Goal: Task Accomplishment & Management: Use online tool/utility

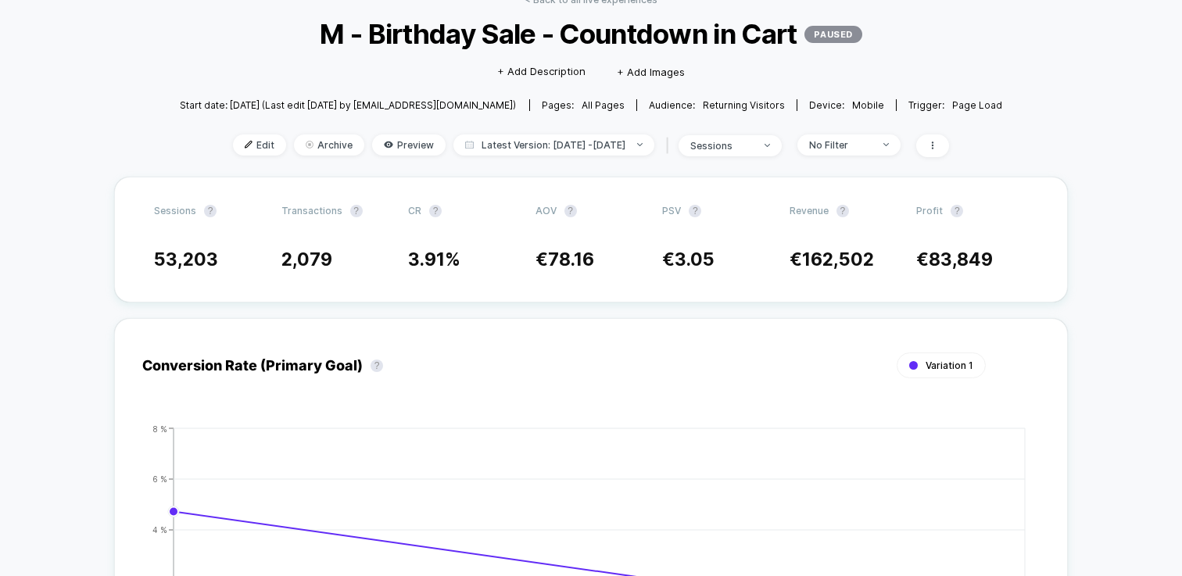
scroll to position [89, 0]
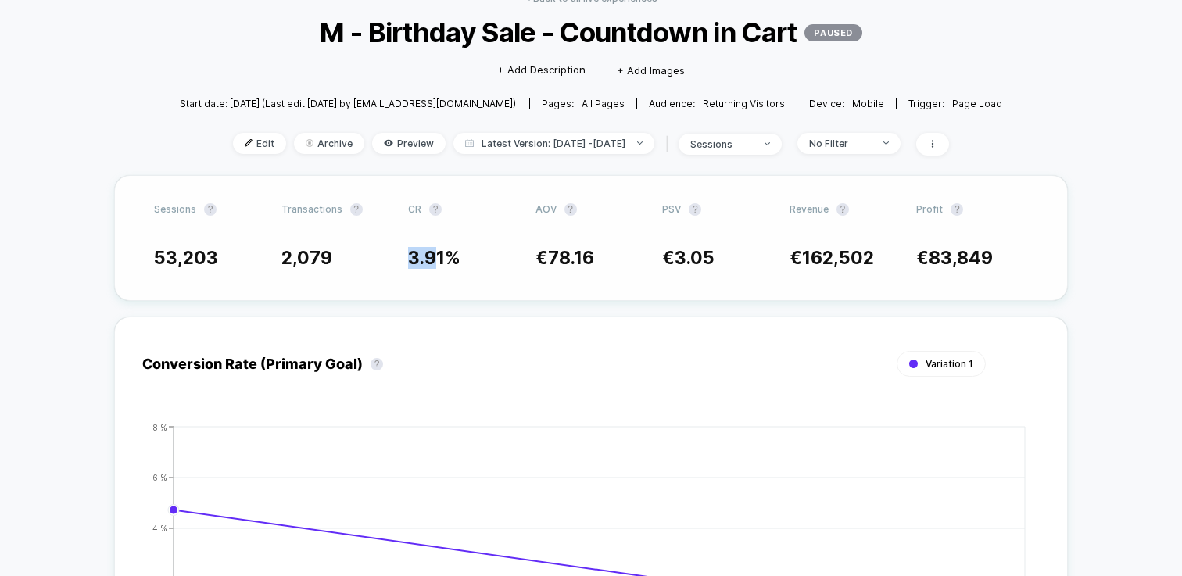
drag, startPoint x: 406, startPoint y: 250, endPoint x: 438, endPoint y: 250, distance: 32.8
click at [438, 250] on div "53,203 2,079 3.91 % € 78.16 € 3.05 € 162,502 € 83,849" at bounding box center [591, 258] width 874 height 22
click at [492, 272] on div "Sessions ? Transactions ? CR ? AOV ? PSV ? Revenue ? Profit ? 53,203 2,079 3.91…" at bounding box center [590, 238] width 953 height 126
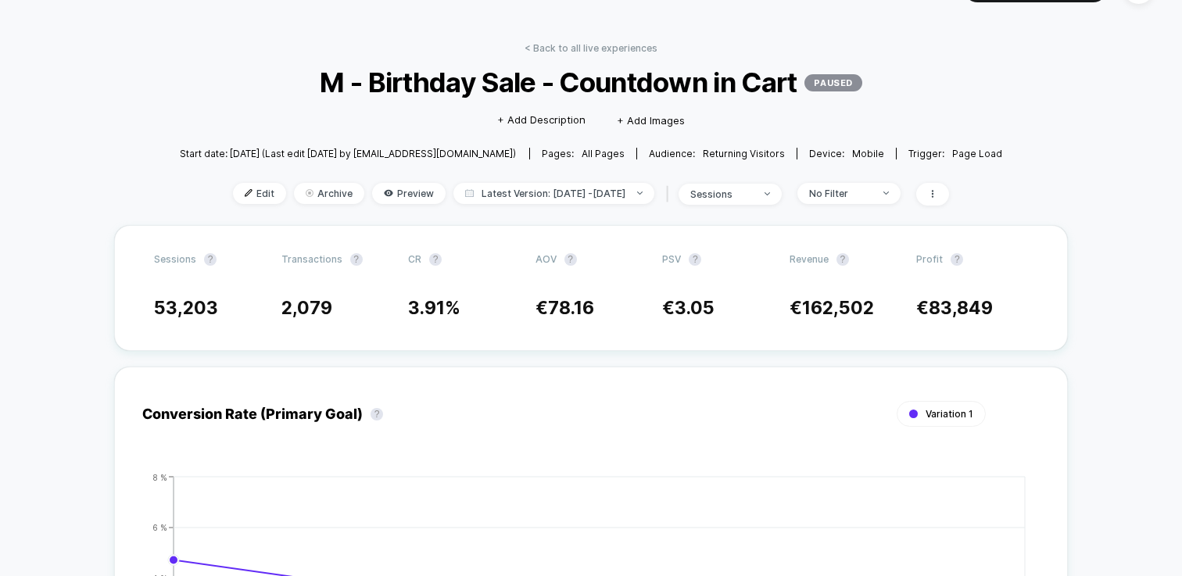
scroll to position [27, 0]
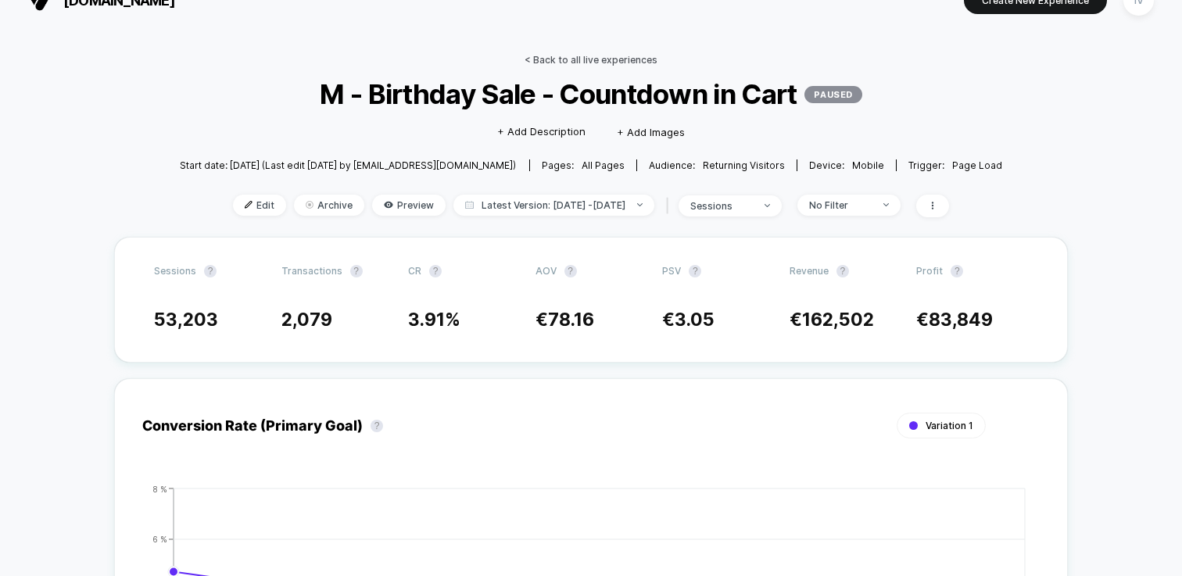
click at [599, 59] on link "< Back to all live experiences" at bounding box center [590, 60] width 133 height 12
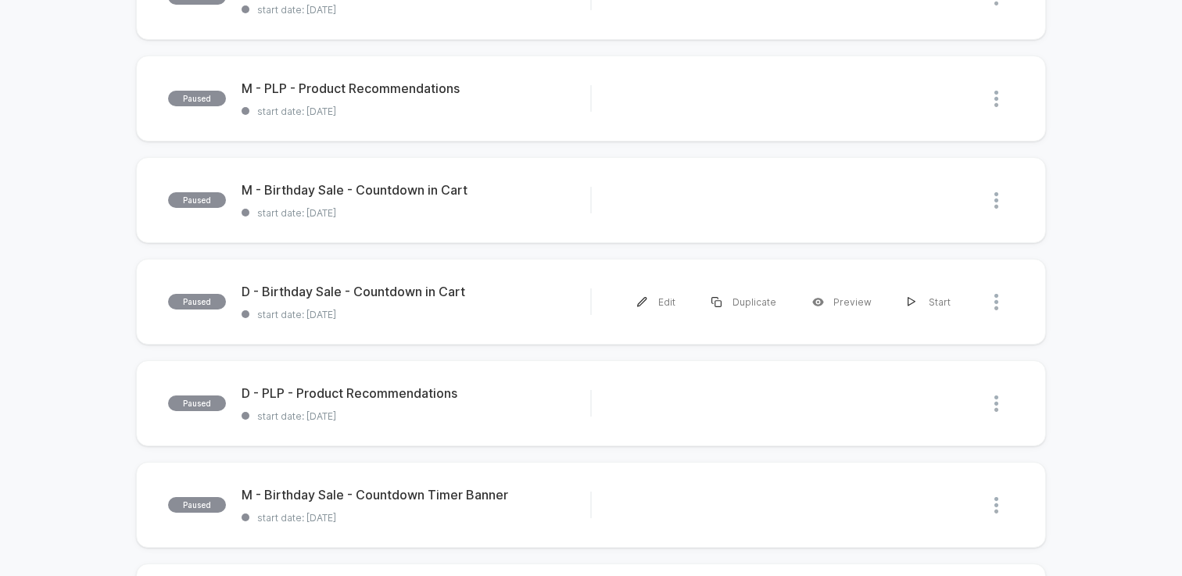
scroll to position [329, 0]
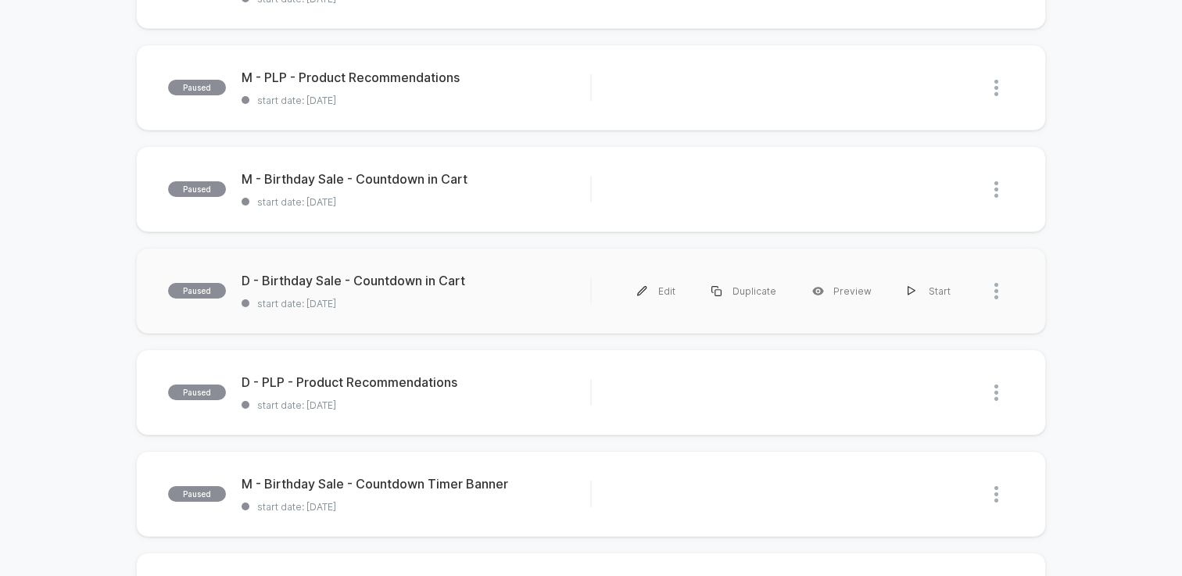
click at [411, 323] on div "paused D - Birthday Sale - Countdown in Cart start date: [DATE] Edit Duplicate …" at bounding box center [591, 291] width 910 height 86
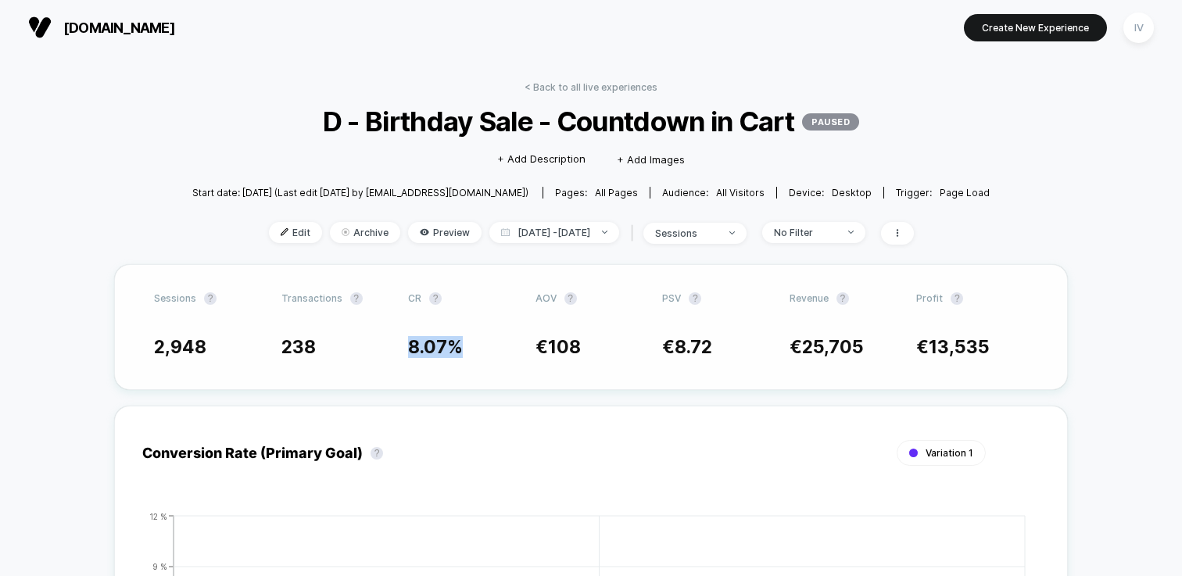
drag, startPoint x: 402, startPoint y: 345, endPoint x: 470, endPoint y: 345, distance: 68.0
click at [470, 345] on div "2,948 238 8.07 % € 108 € 8.72 € 25,705 € 13,535" at bounding box center [591, 347] width 874 height 22
click at [470, 345] on span "8.07 %" at bounding box center [464, 347] width 112 height 22
click at [609, 81] on link "< Back to all live experiences" at bounding box center [590, 87] width 133 height 12
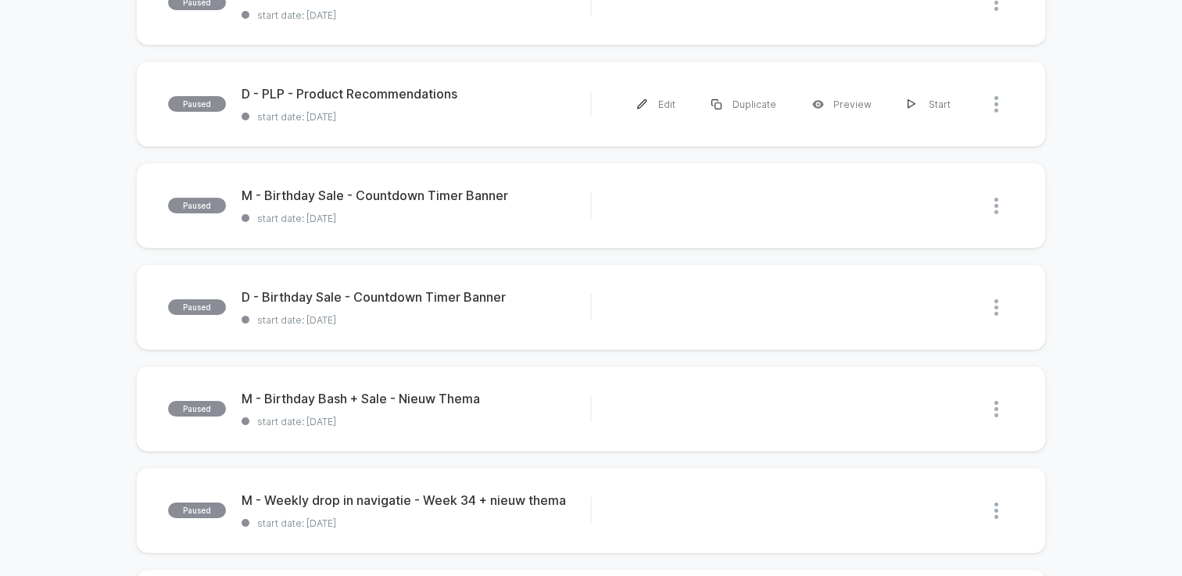
scroll to position [628, 0]
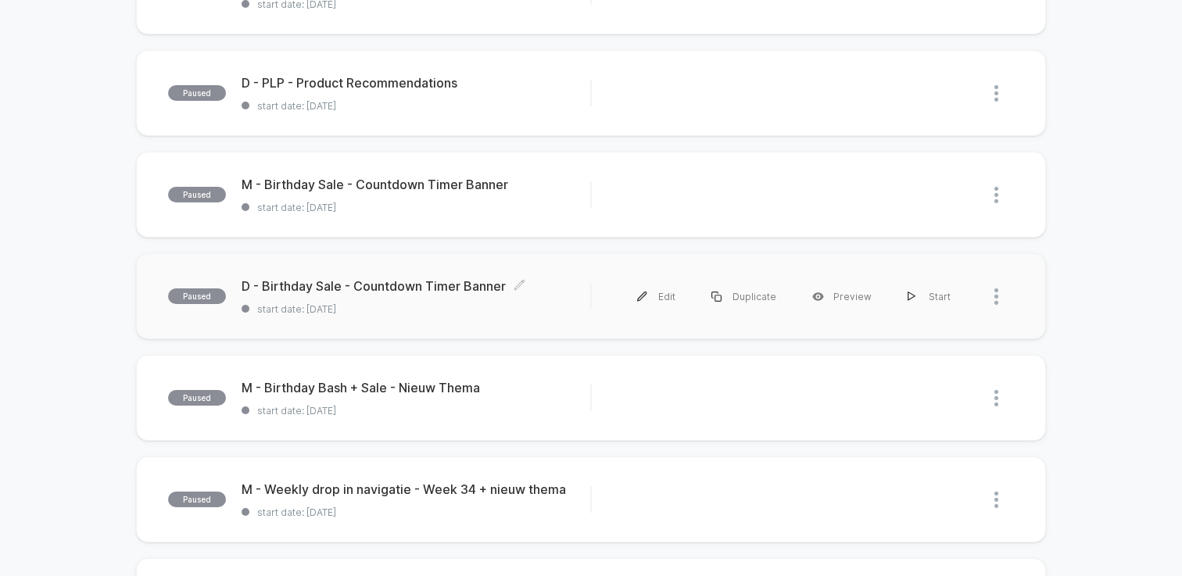
click at [441, 313] on span "start date: [DATE]" at bounding box center [415, 309] width 349 height 12
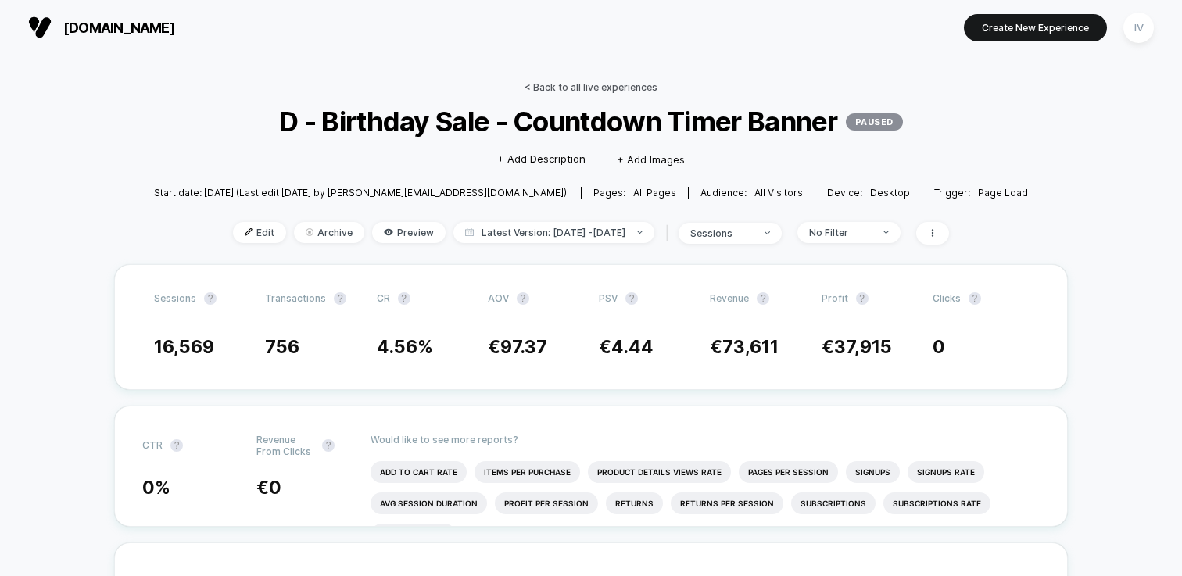
click at [606, 88] on link "< Back to all live experiences" at bounding box center [590, 87] width 133 height 12
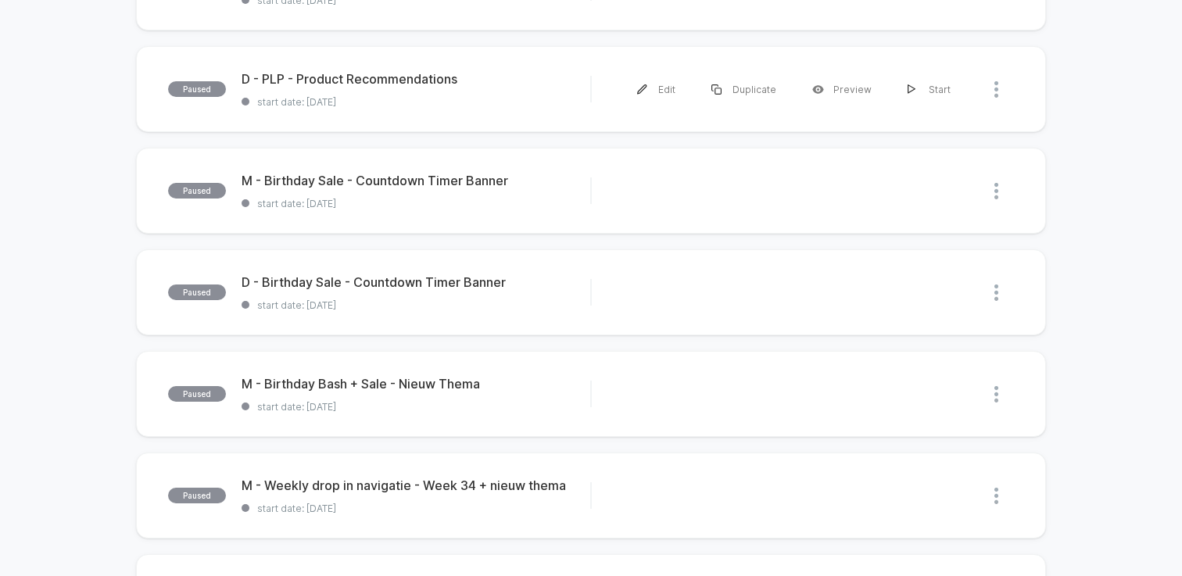
scroll to position [631, 0]
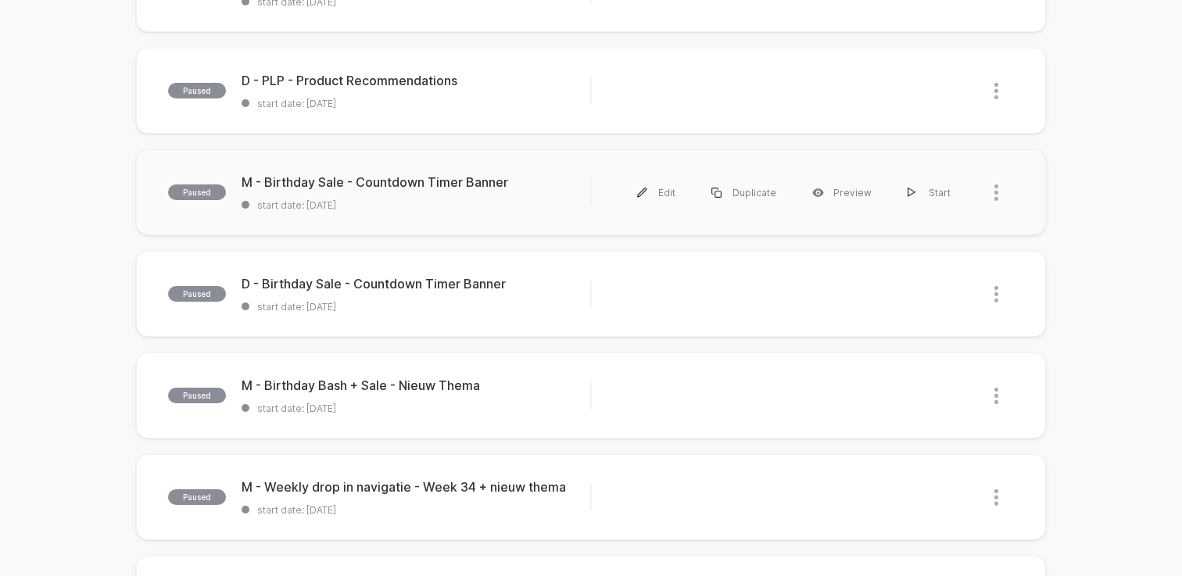
click at [484, 209] on span "start date: [DATE]" at bounding box center [415, 205] width 349 height 12
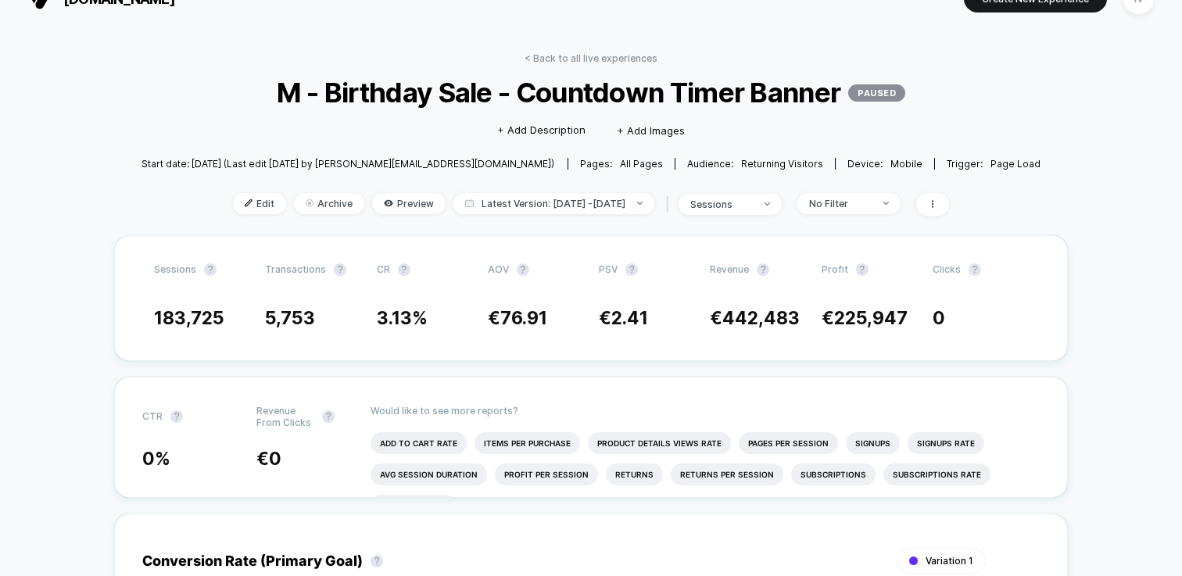
scroll to position [26, 0]
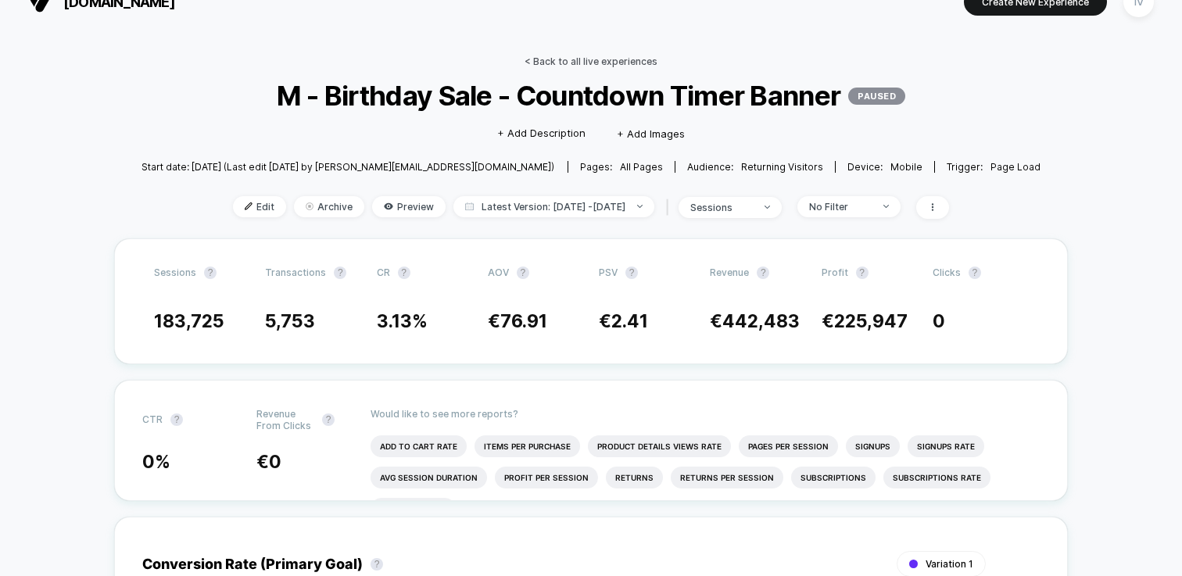
click at [585, 59] on link "< Back to all live experiences" at bounding box center [590, 61] width 133 height 12
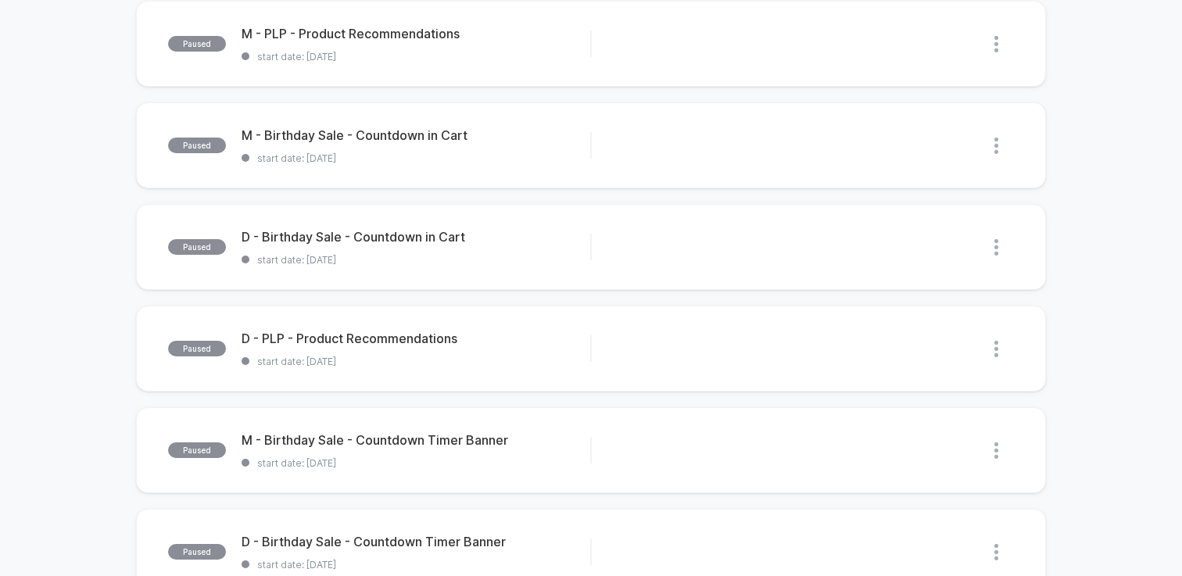
scroll to position [370, 0]
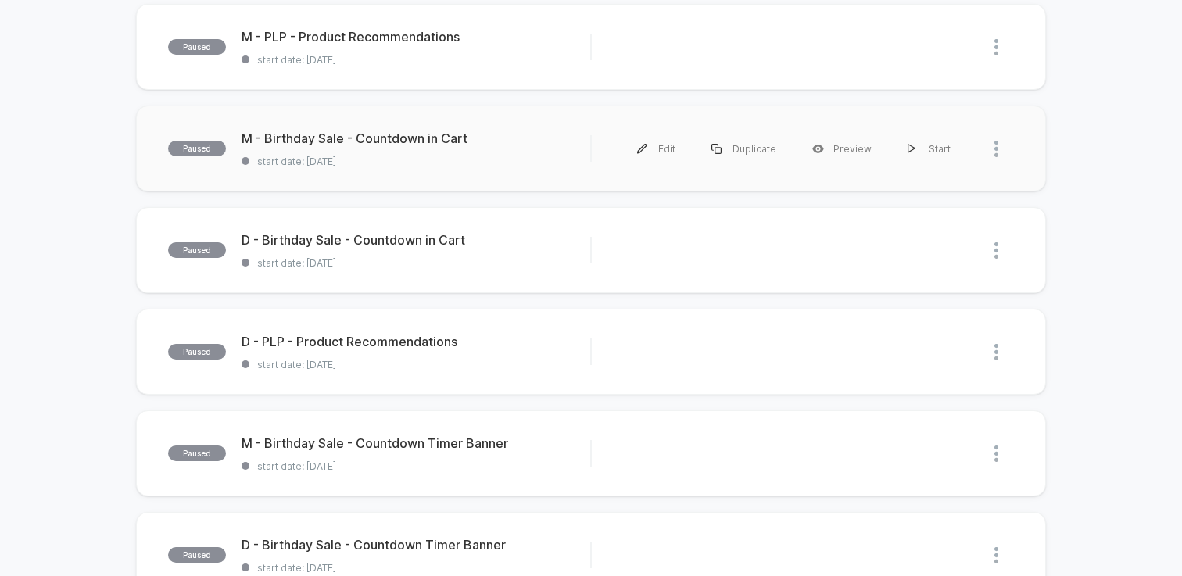
click at [427, 179] on div "paused M - Birthday Sale - Countdown in Cart start date: [DATE] Edit Duplicate …" at bounding box center [591, 149] width 910 height 86
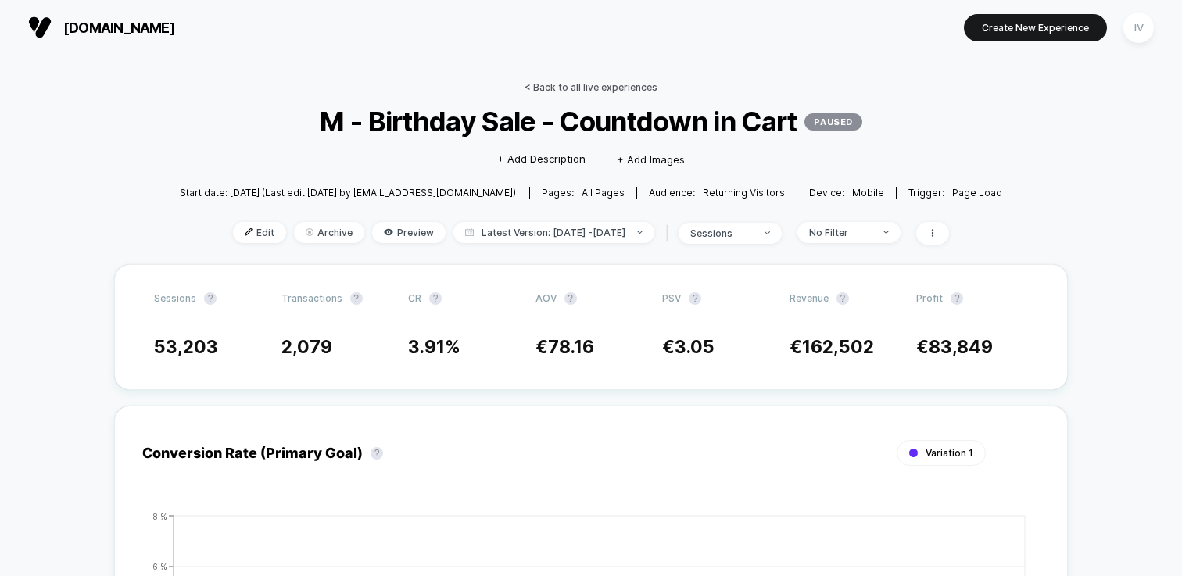
click at [568, 91] on link "< Back to all live experiences" at bounding box center [590, 87] width 133 height 12
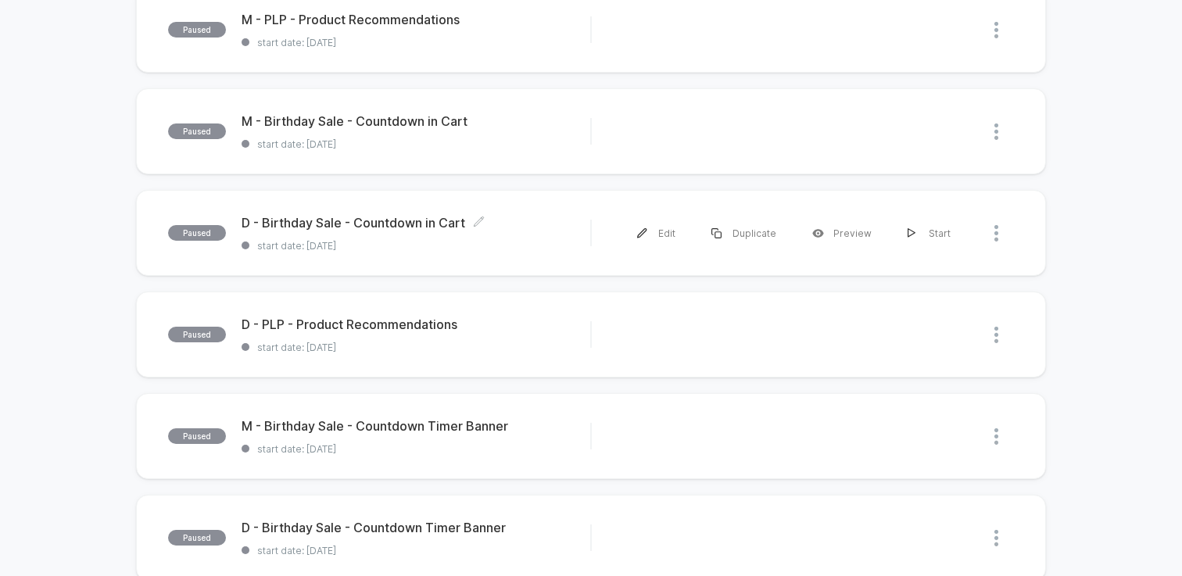
scroll to position [385, 0]
click at [413, 259] on div "paused D - Birthday Sale - Countdown in Cart start date: [DATE] Edit Duplicate …" at bounding box center [591, 234] width 910 height 86
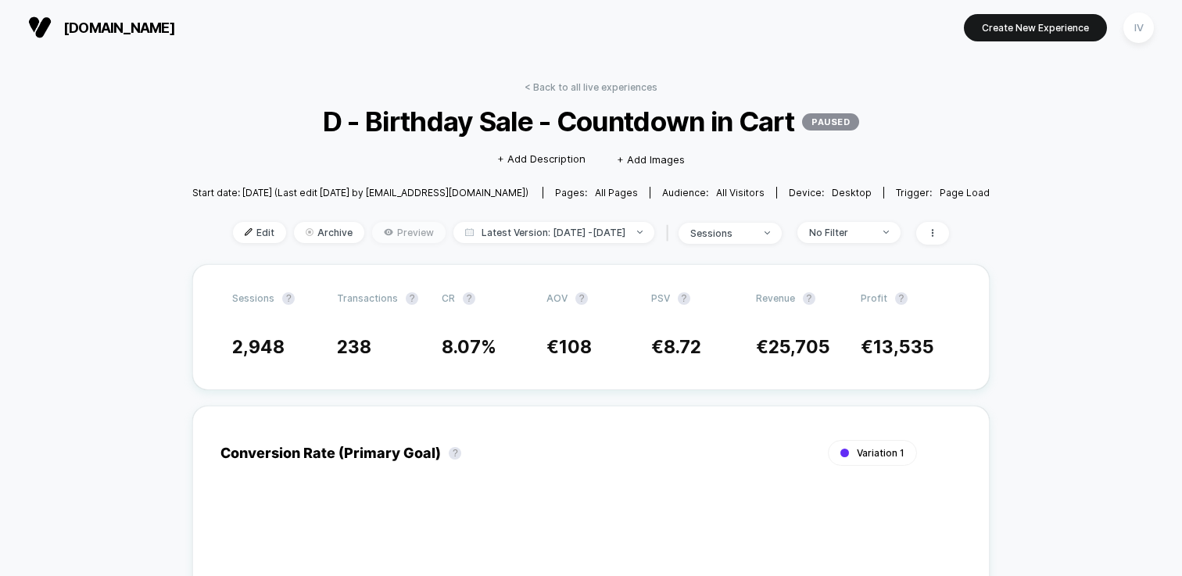
click at [384, 232] on icon at bounding box center [388, 231] width 9 height 9
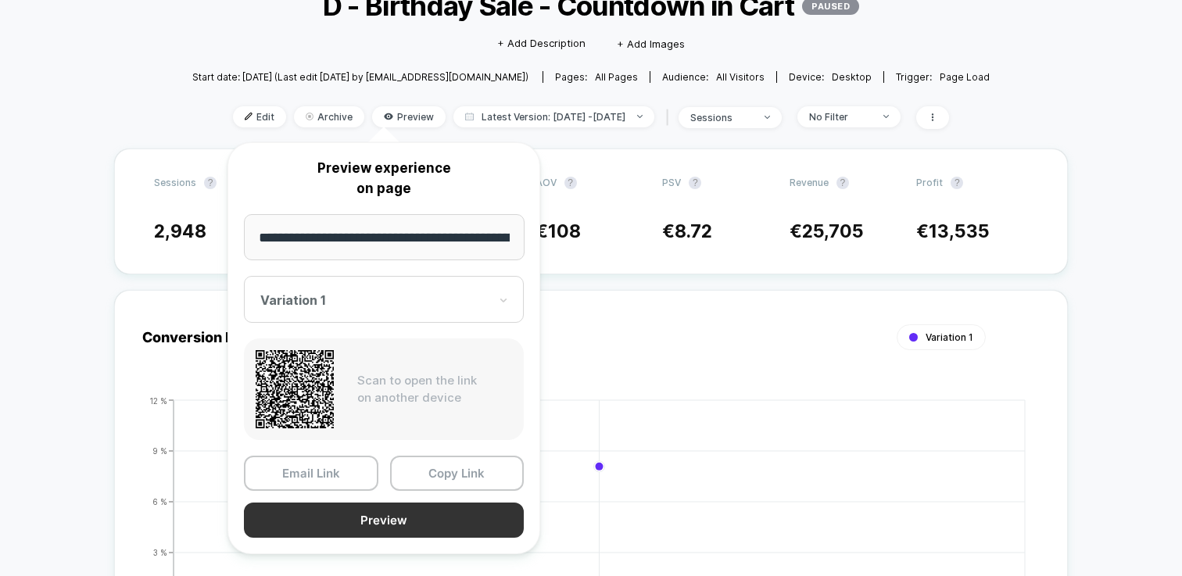
click at [467, 516] on button "Preview" at bounding box center [384, 520] width 280 height 35
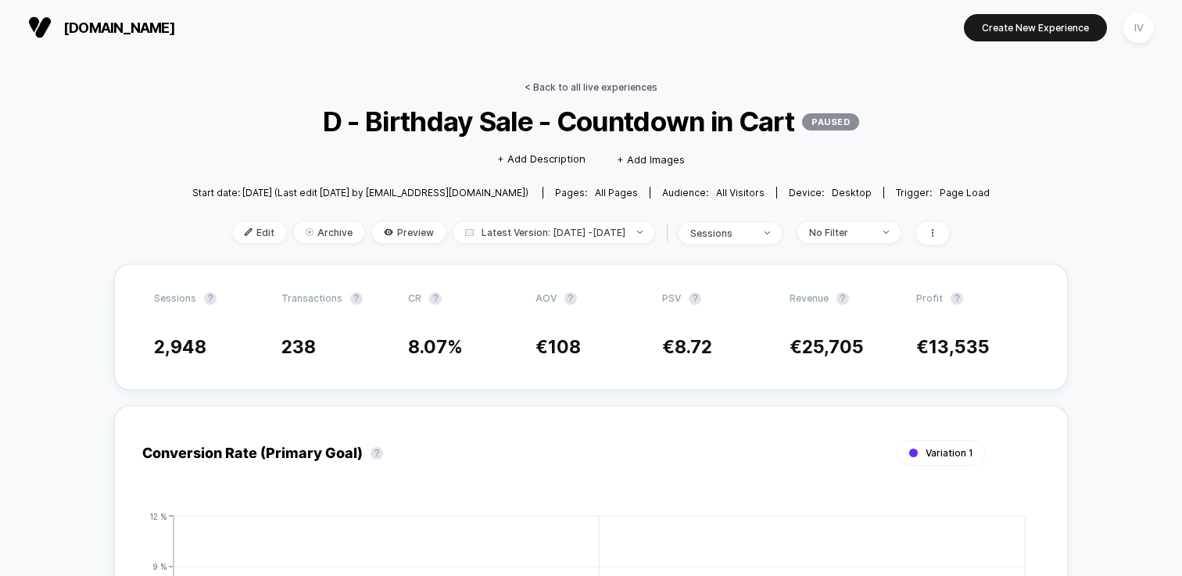
click at [566, 87] on link "< Back to all live experiences" at bounding box center [590, 87] width 133 height 12
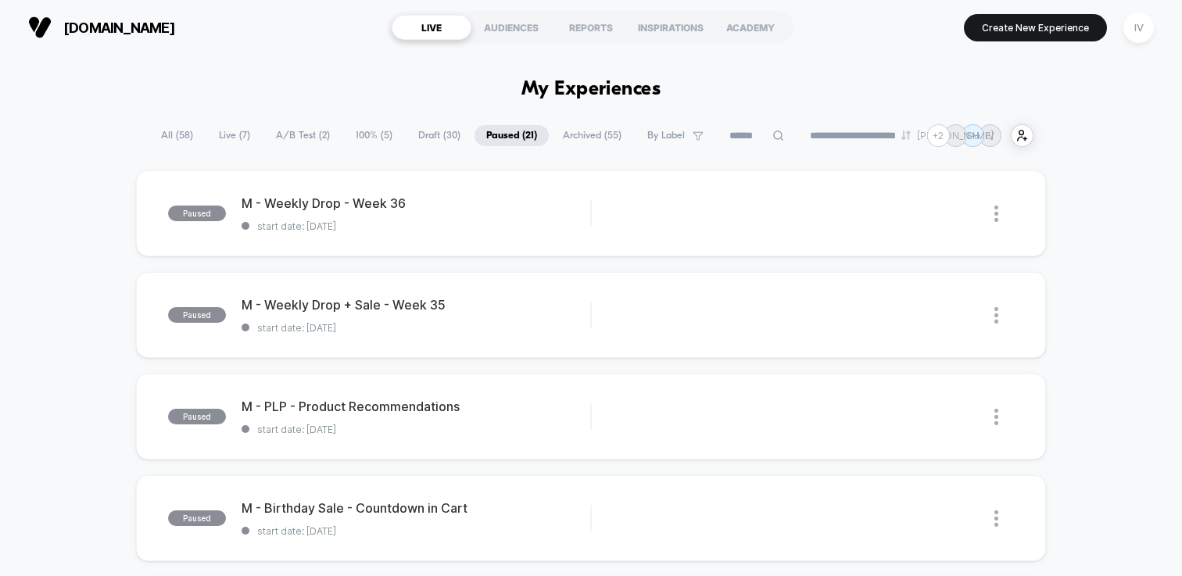
click at [438, 138] on span "Draft ( 30 )" at bounding box center [439, 135] width 66 height 21
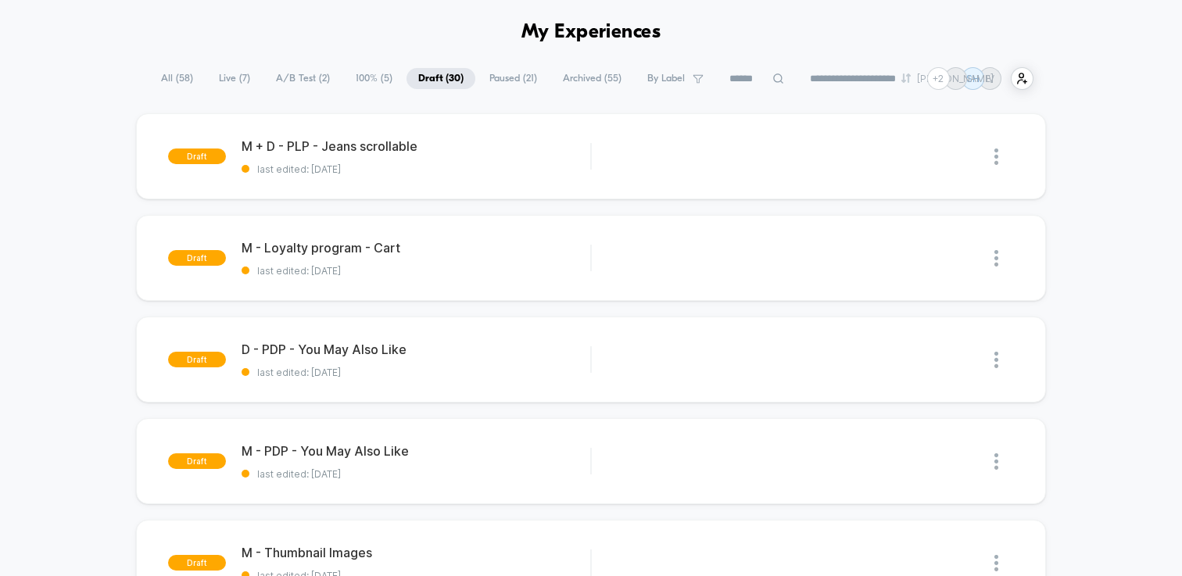
scroll to position [70, 0]
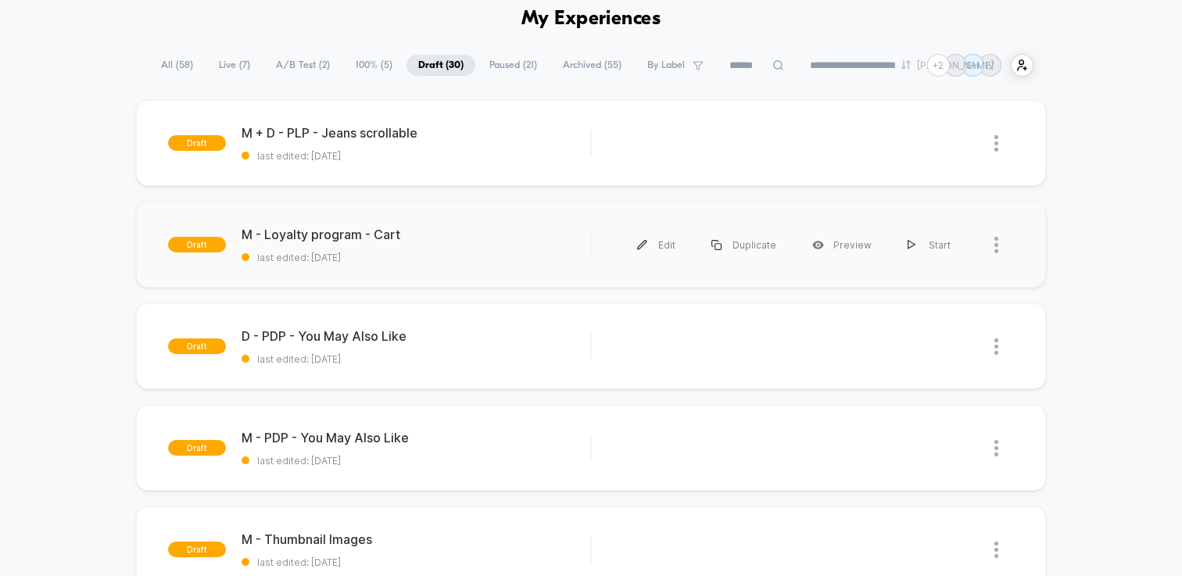
click at [427, 267] on div "draft M - Loyalty program - Cart last edited: [DATE] Edit Duplicate Preview Sta…" at bounding box center [591, 245] width 910 height 86
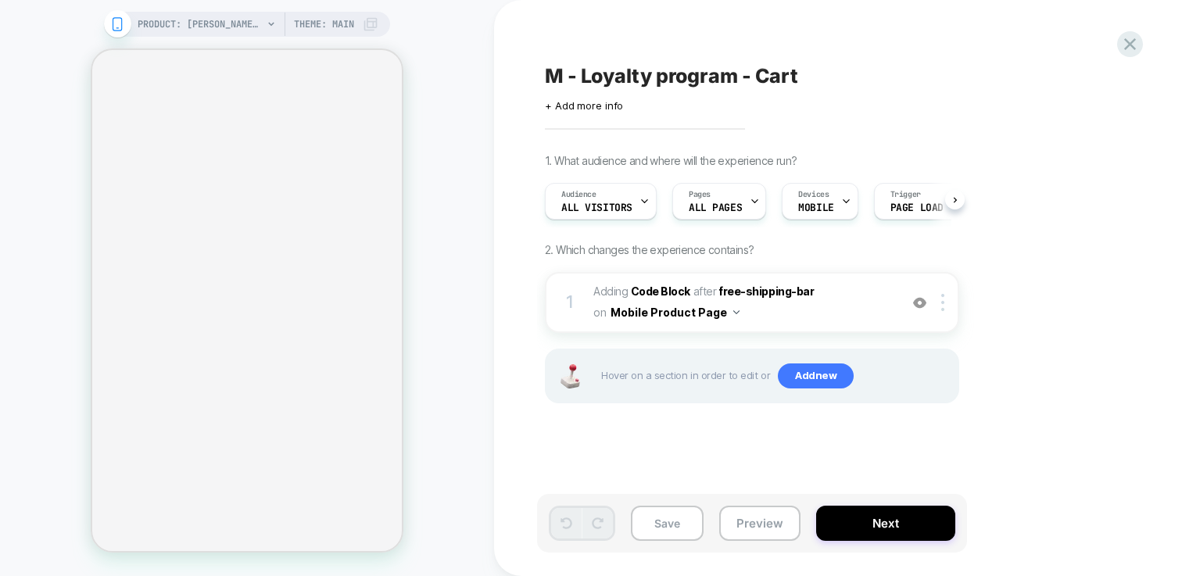
scroll to position [0, 1]
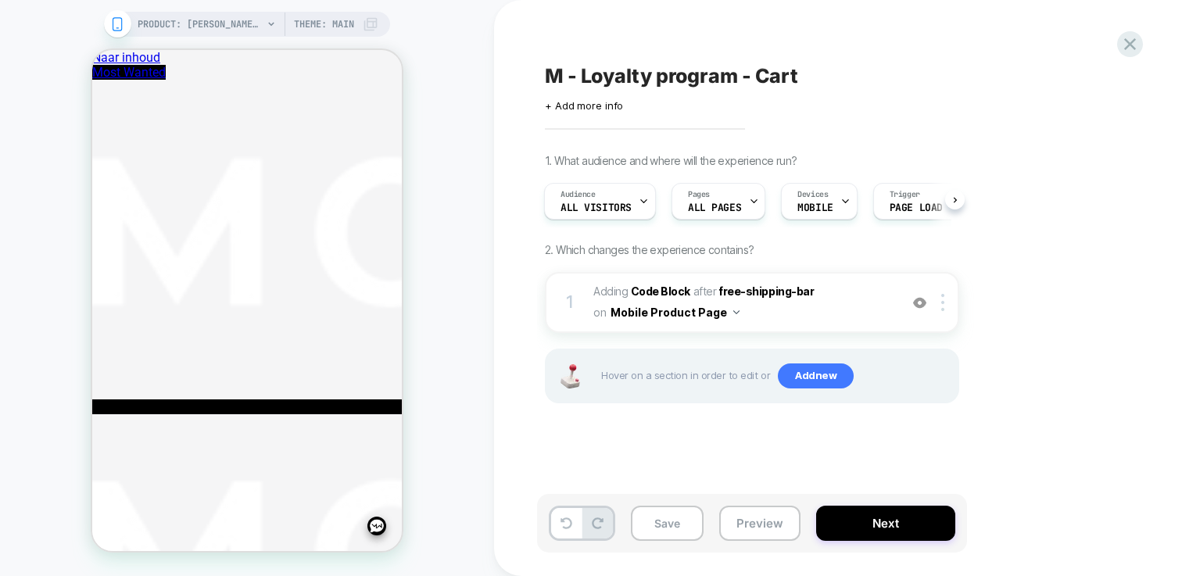
click at [574, 208] on span "All Visitors" at bounding box center [595, 207] width 71 height 11
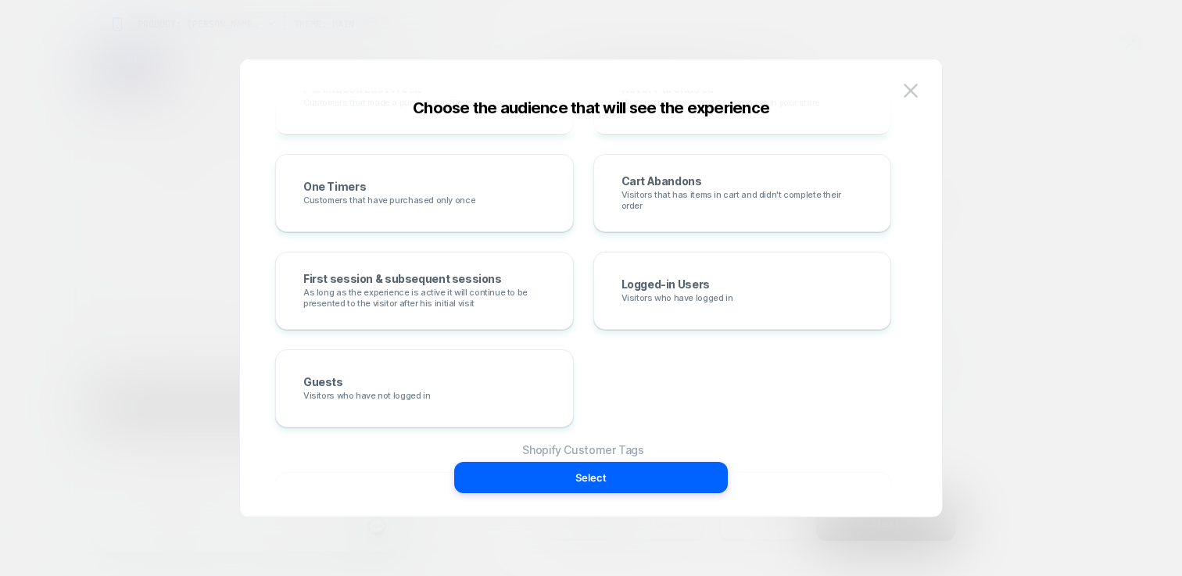
scroll to position [499, 0]
click at [916, 88] on img at bounding box center [910, 90] width 14 height 13
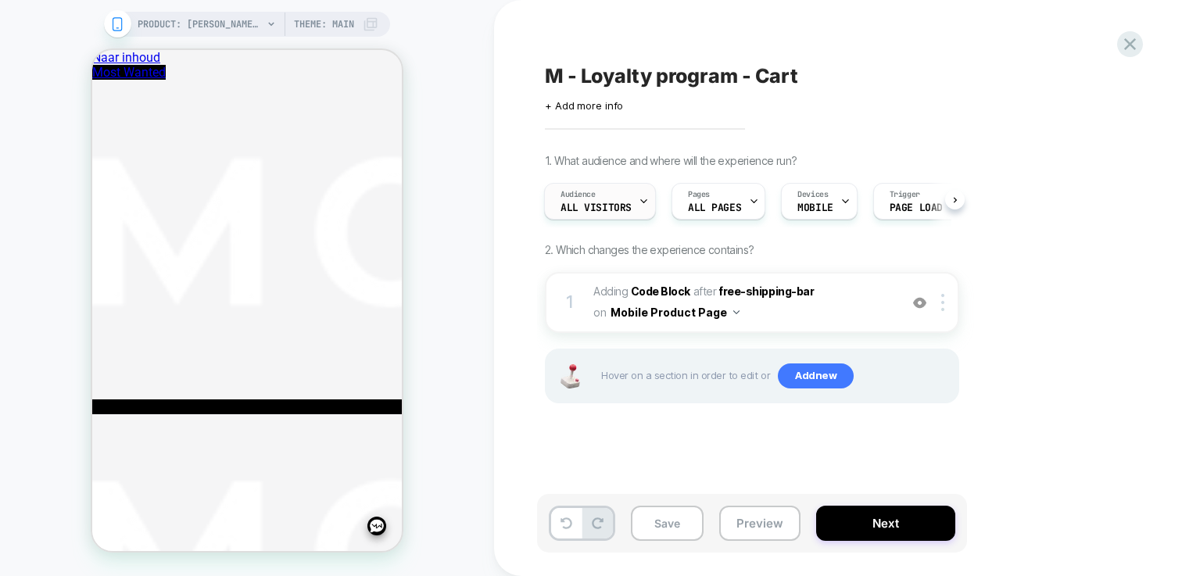
click at [617, 199] on div "Audience All Visitors" at bounding box center [596, 201] width 102 height 35
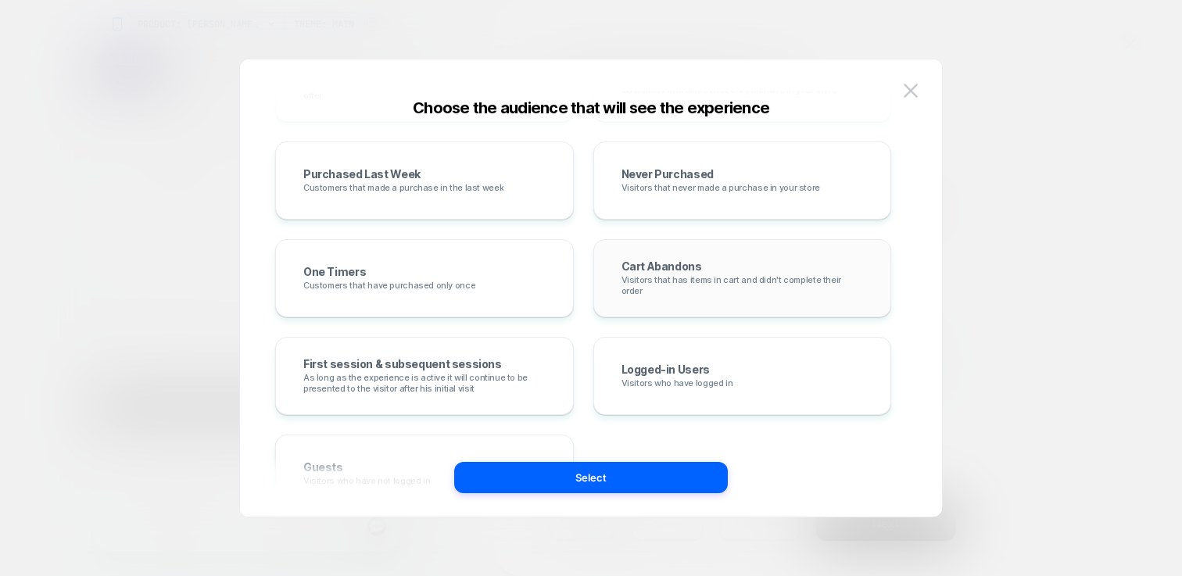
scroll to position [411, 0]
click at [909, 92] on img at bounding box center [910, 90] width 14 height 13
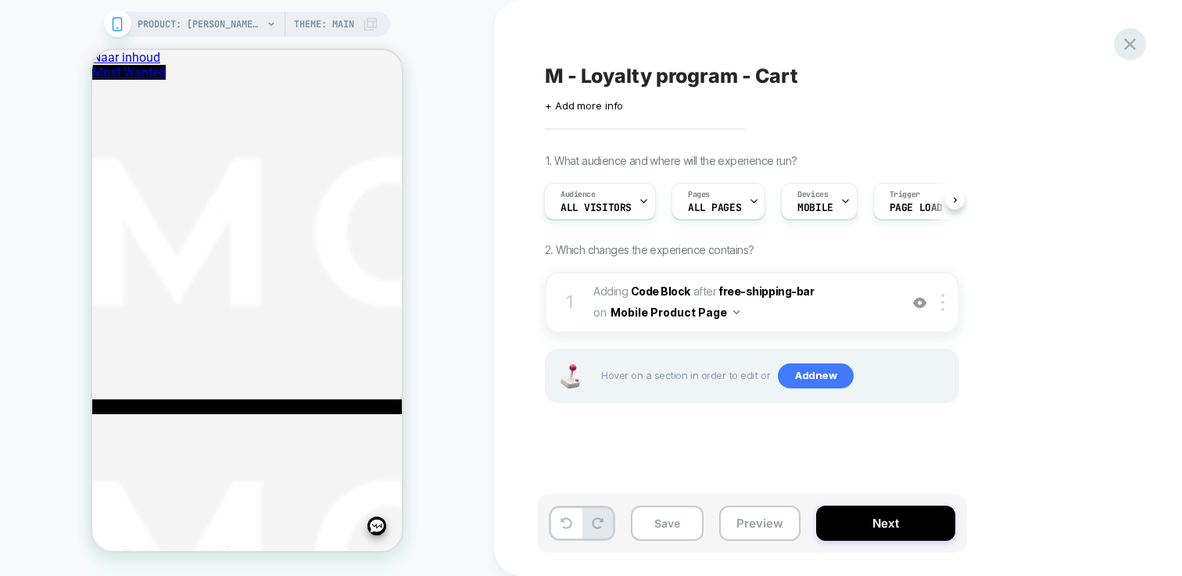
click at [1131, 47] on icon at bounding box center [1130, 44] width 12 height 12
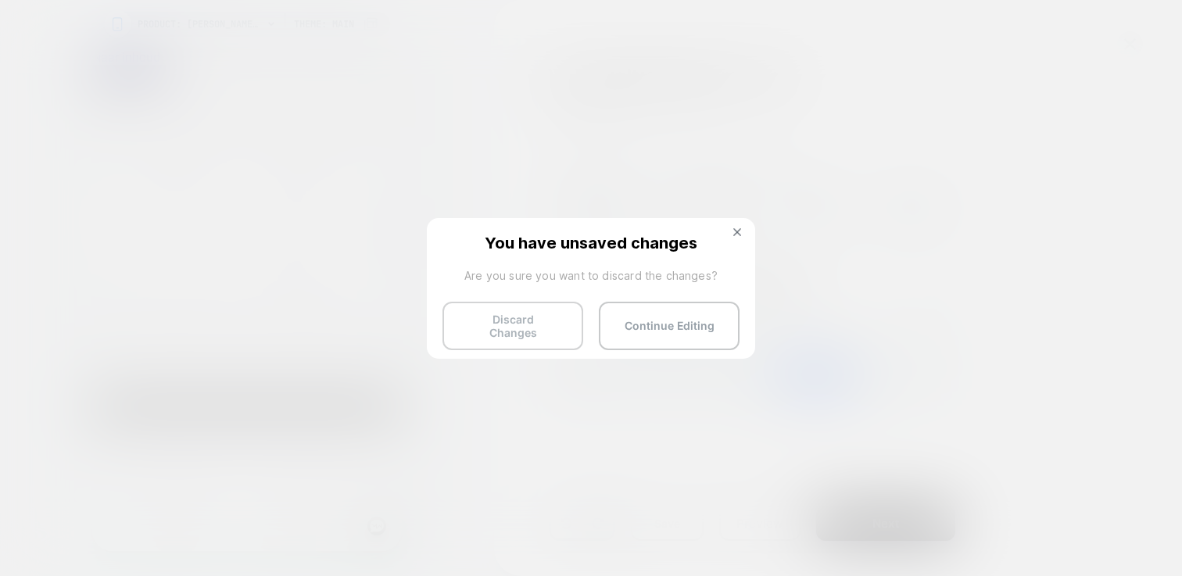
click at [523, 335] on button "Discard Changes" at bounding box center [512, 326] width 141 height 48
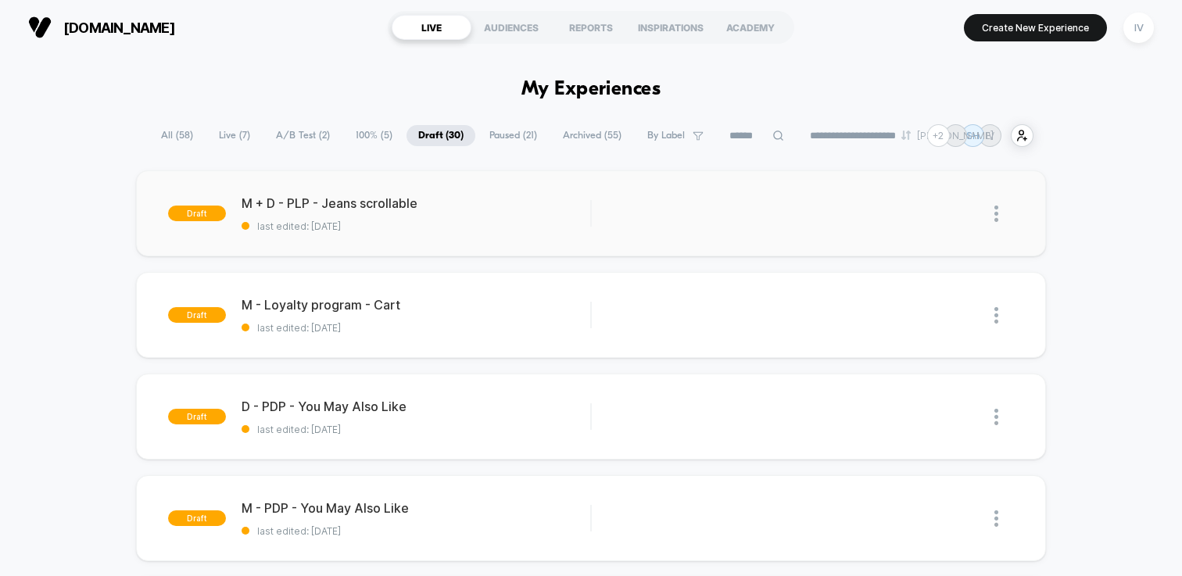
click at [489, 251] on div "draft M + D - PLP - Jeans scrollable last edited: 9-9-2025 Edit Duplicate Previ…" at bounding box center [591, 213] width 910 height 86
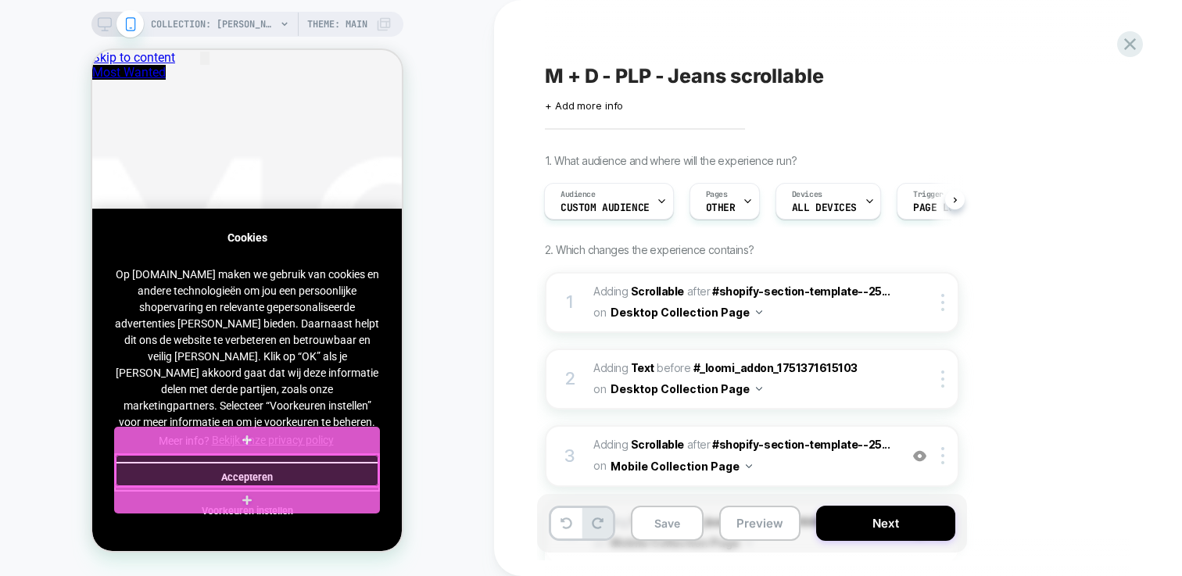
click at [301, 470] on div at bounding box center [247, 470] width 263 height 31
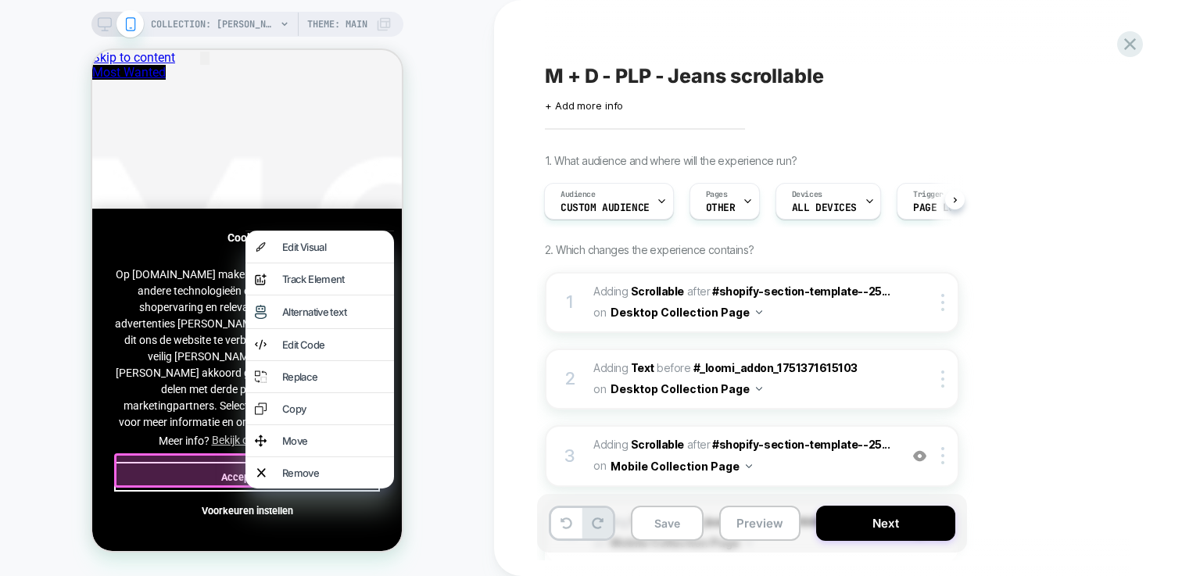
click at [458, 347] on div "COLLECTION: Jeans (Category) COLLECTION: Jeans (Category) Theme: MAIN" at bounding box center [247, 288] width 494 height 545
click at [485, 436] on div "COLLECTION: Jeans (Category) COLLECTION: Jeans (Category) Theme: MAIN" at bounding box center [247, 288] width 494 height 545
click at [476, 377] on div "COLLECTION: Jeans (Category) COLLECTION: Jeans (Category) Theme: MAIN" at bounding box center [247, 288] width 494 height 545
click at [318, 238] on div "Edit Visual" at bounding box center [319, 246] width 148 height 31
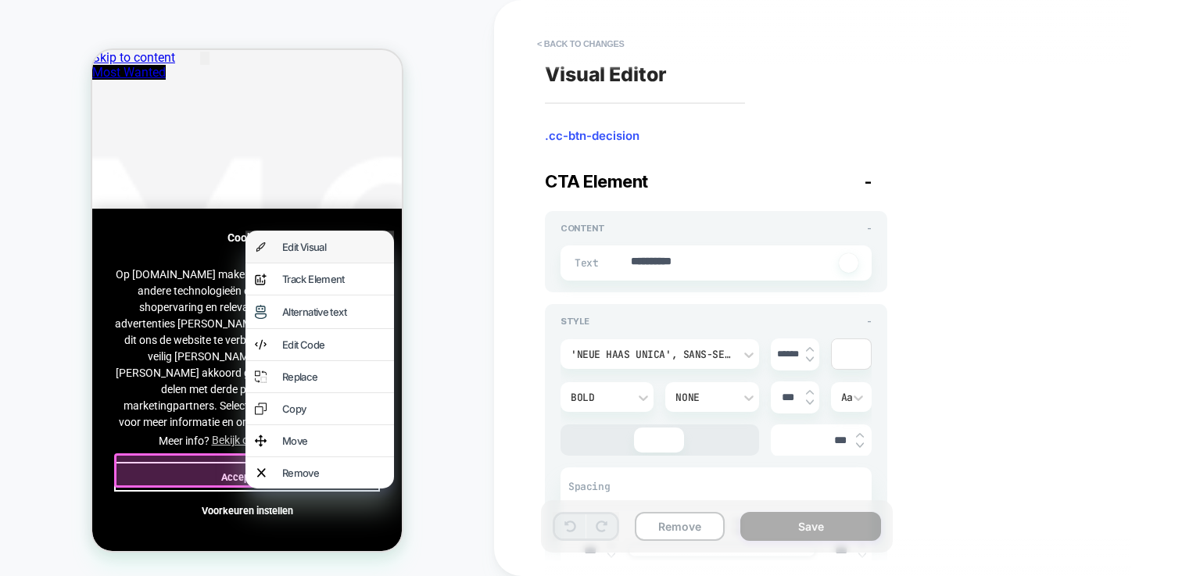
type textarea "*"
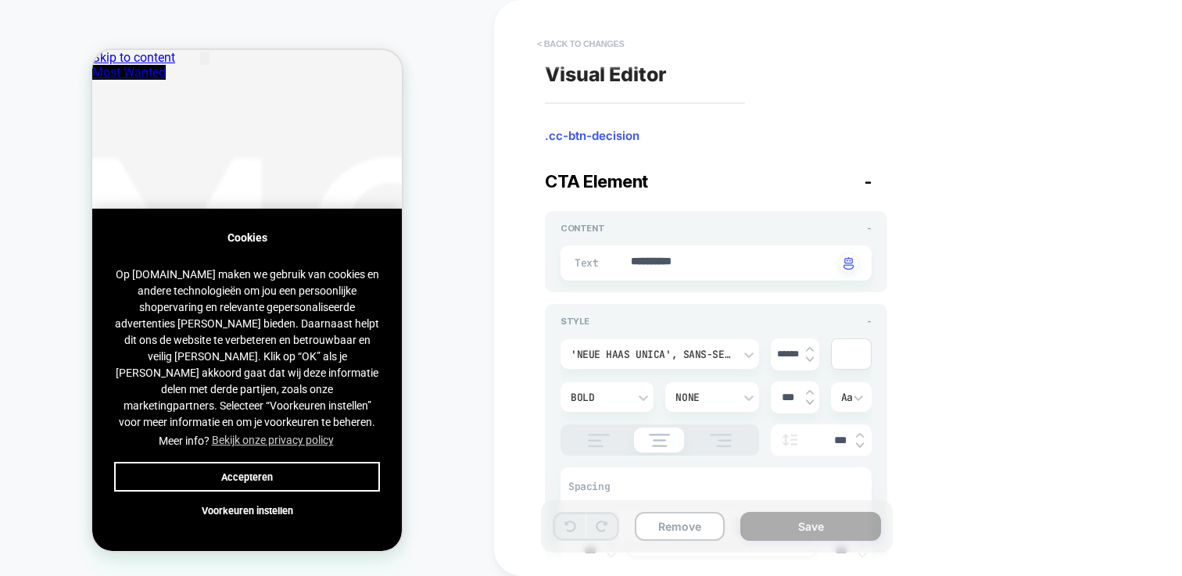
click at [544, 46] on button "< Back to changes" at bounding box center [580, 43] width 103 height 25
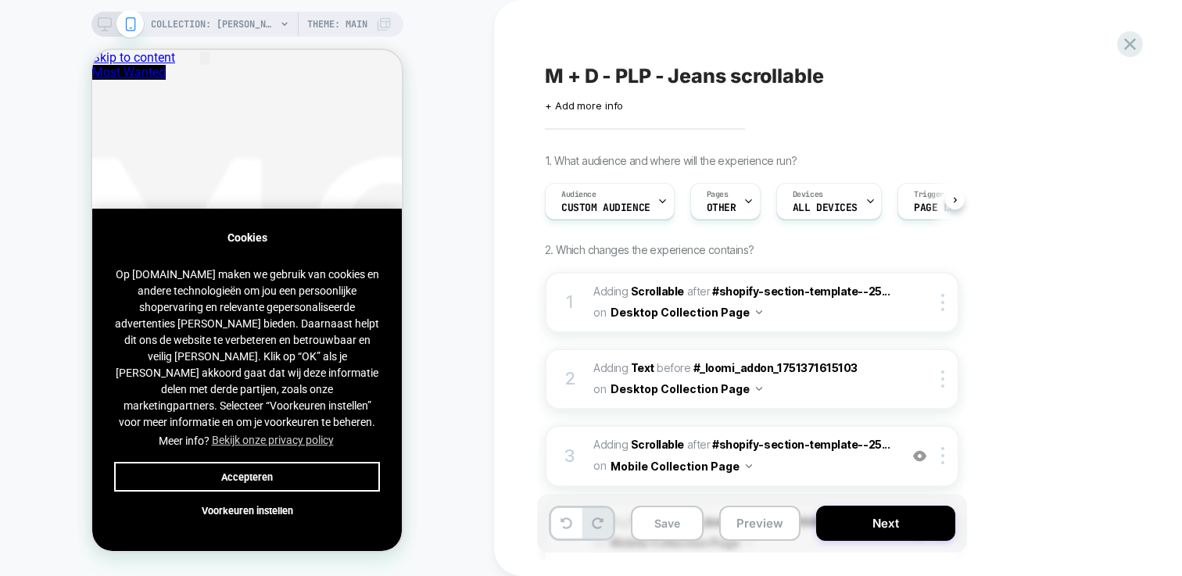
scroll to position [0, 1]
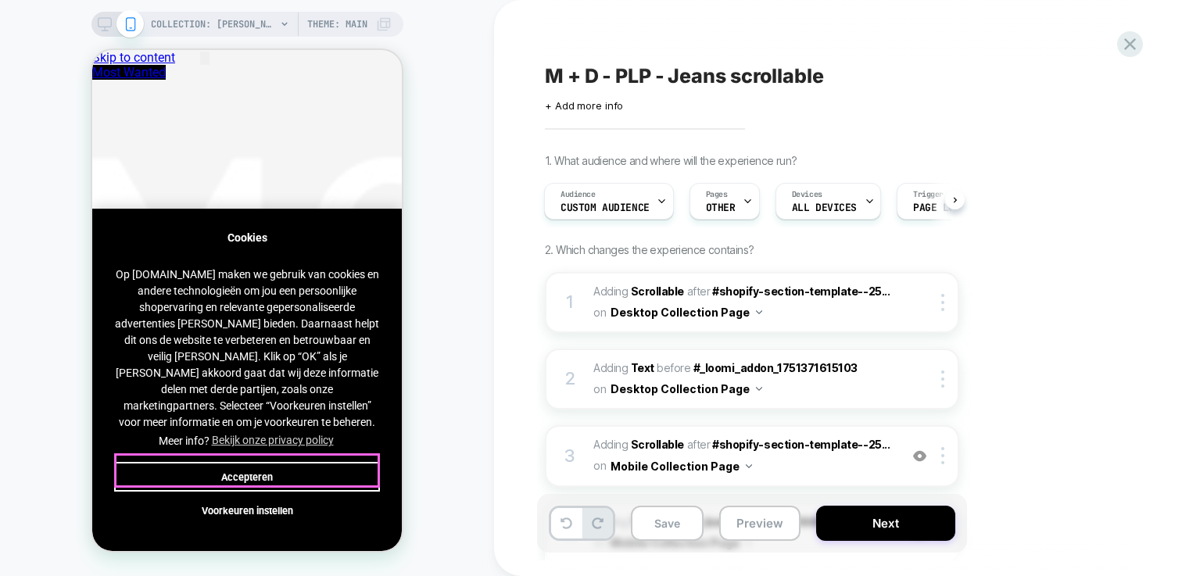
click at [273, 471] on button "Accepteren" at bounding box center [247, 477] width 266 height 30
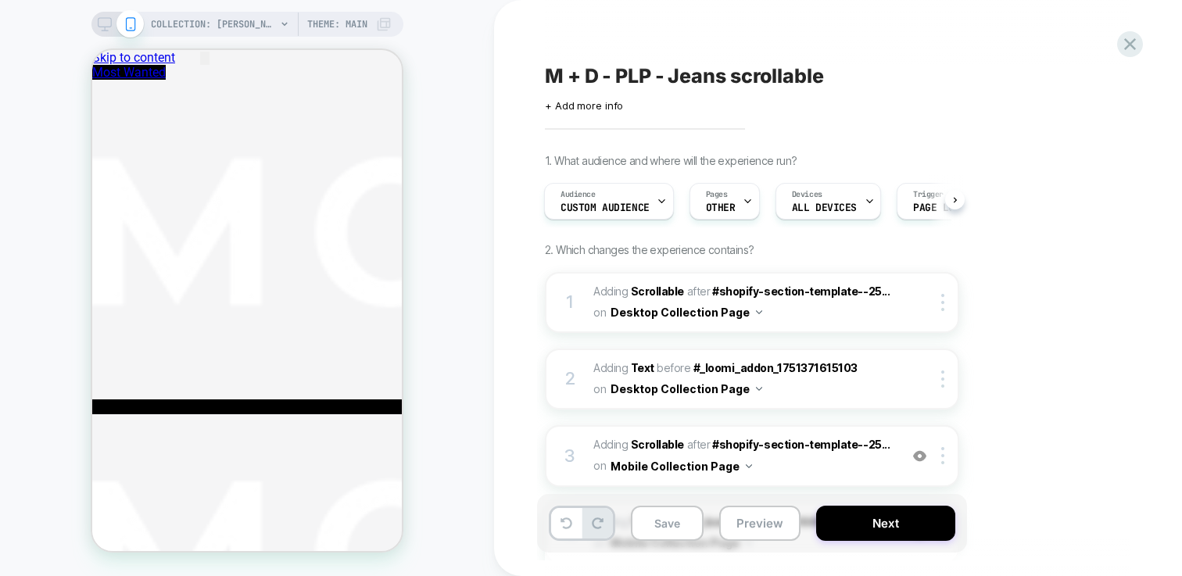
click at [109, 21] on rect at bounding box center [104, 22] width 13 height 9
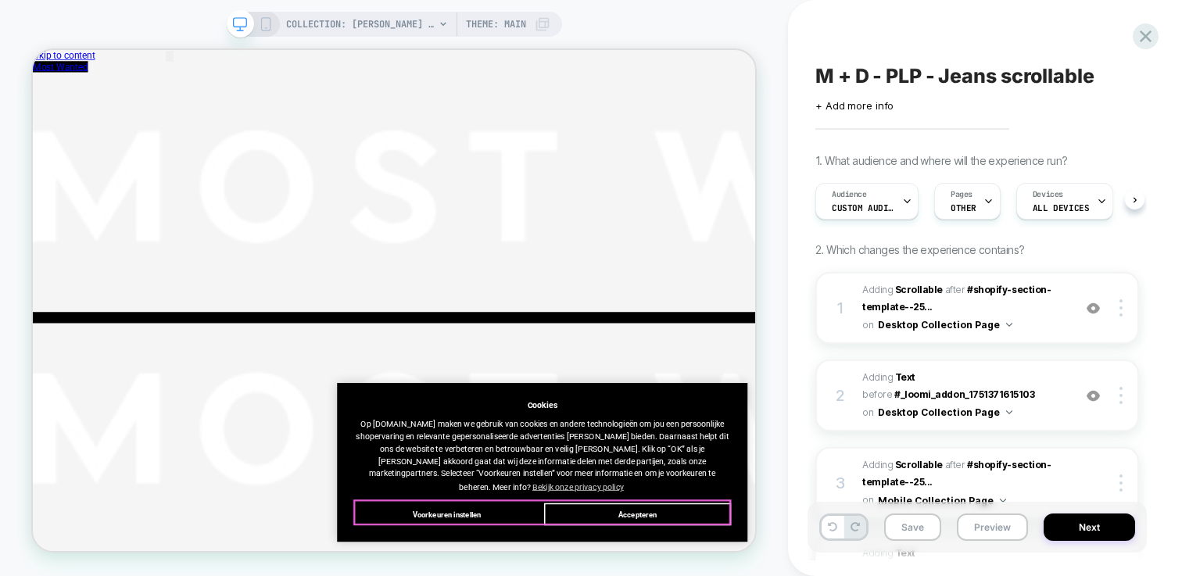
scroll to position [0, 1]
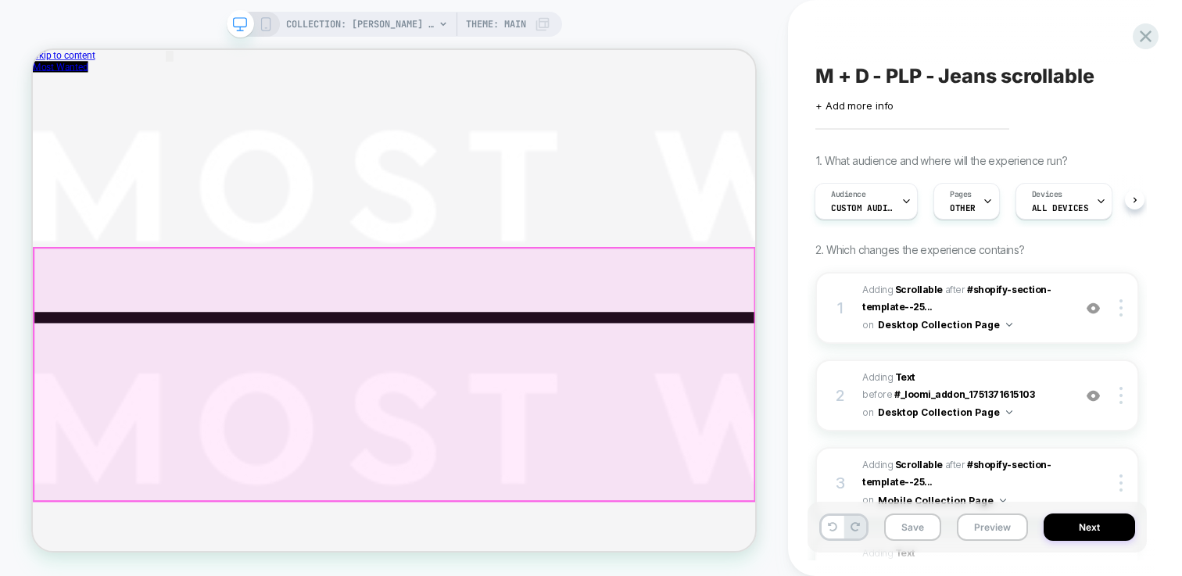
scroll to position [0, 349]
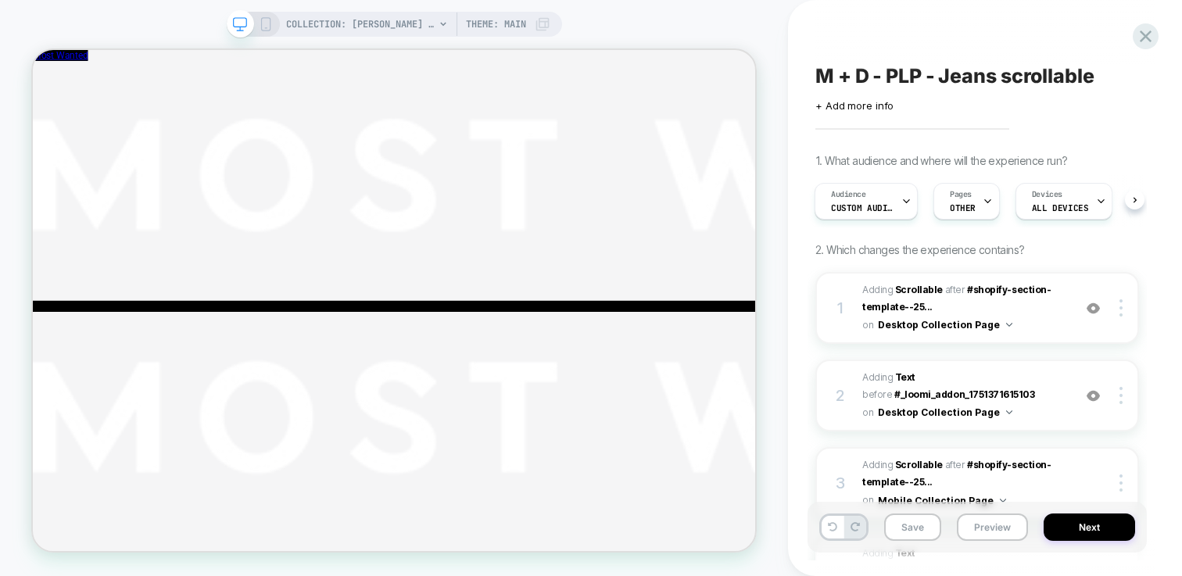
scroll to position [0, 0]
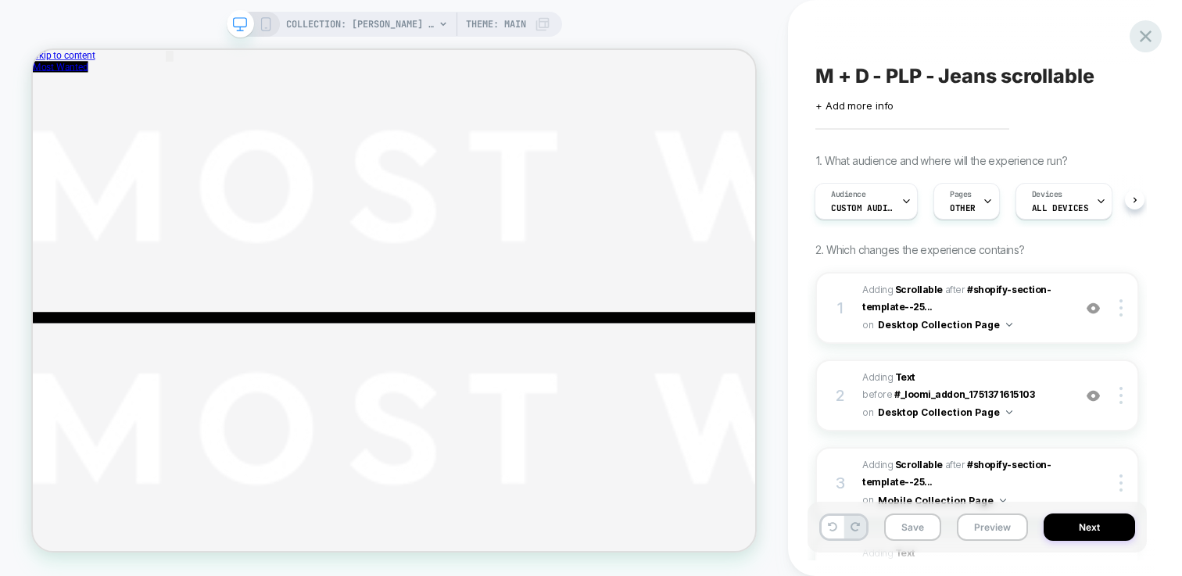
click at [1144, 36] on icon at bounding box center [1145, 36] width 12 height 12
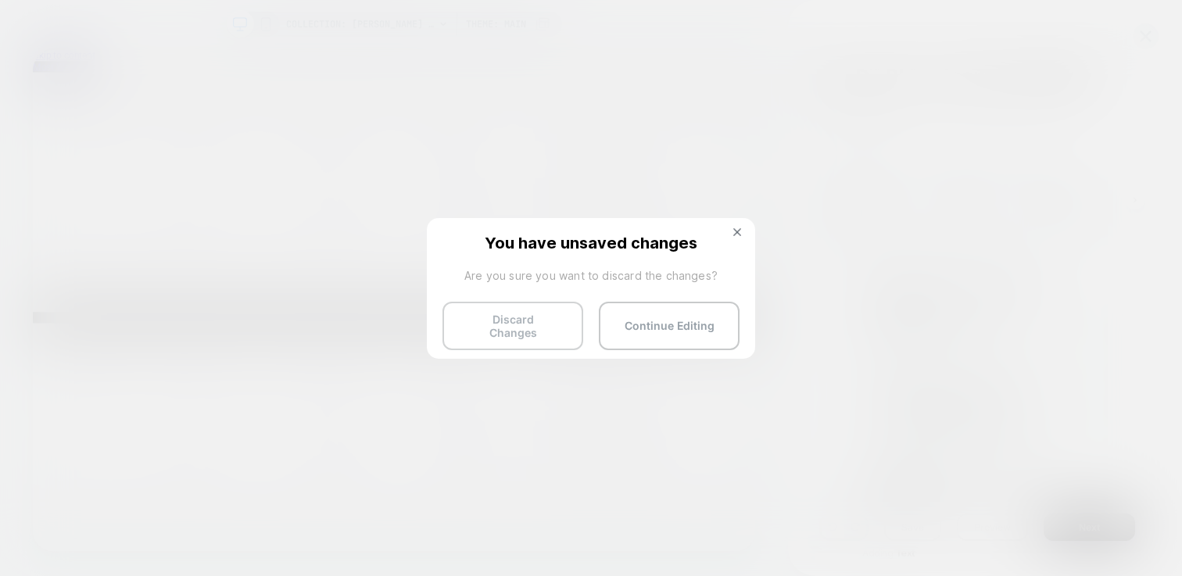
click at [517, 316] on button "Discard Changes" at bounding box center [512, 326] width 141 height 48
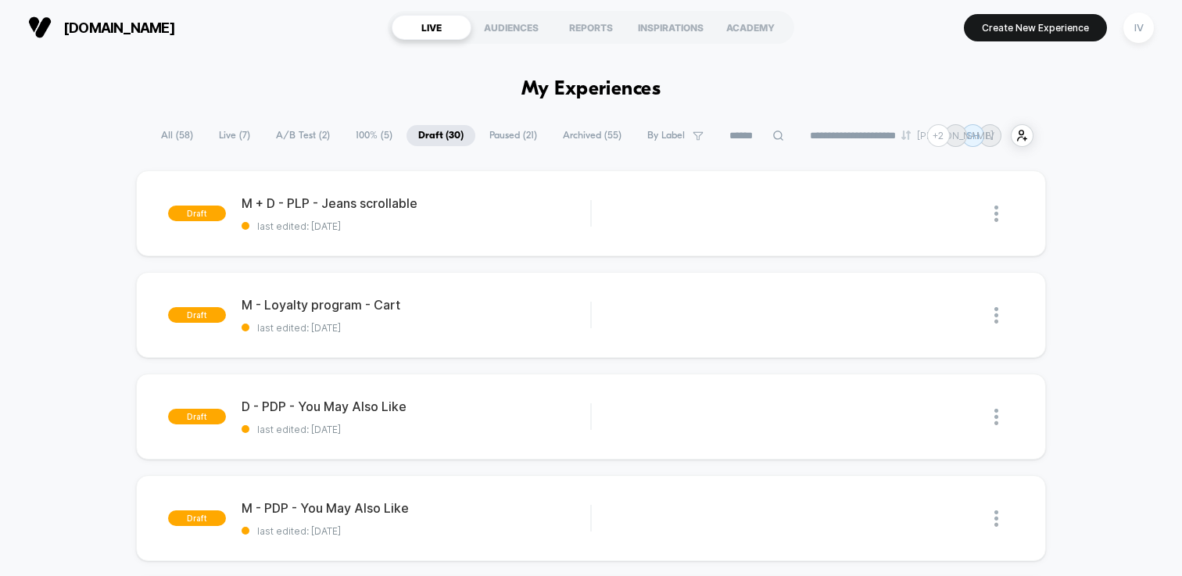
click at [284, 133] on span "A/B Test ( 2 )" at bounding box center [302, 135] width 77 height 21
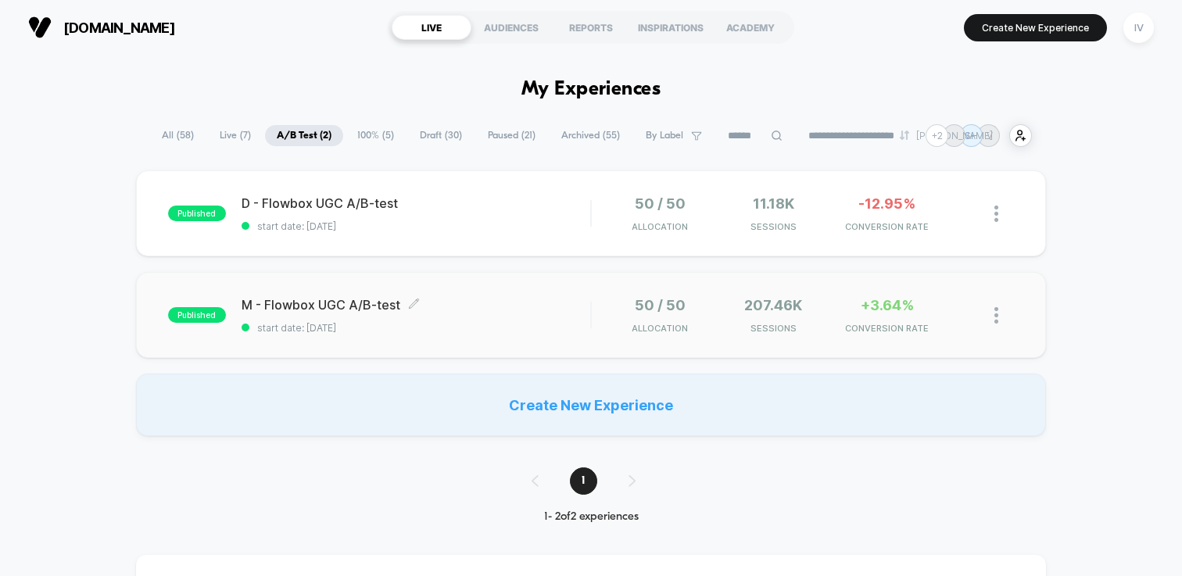
click at [573, 318] on div "M - Flowbox UGC A/B-test Click to edit experience details Click to edit experie…" at bounding box center [415, 315] width 349 height 37
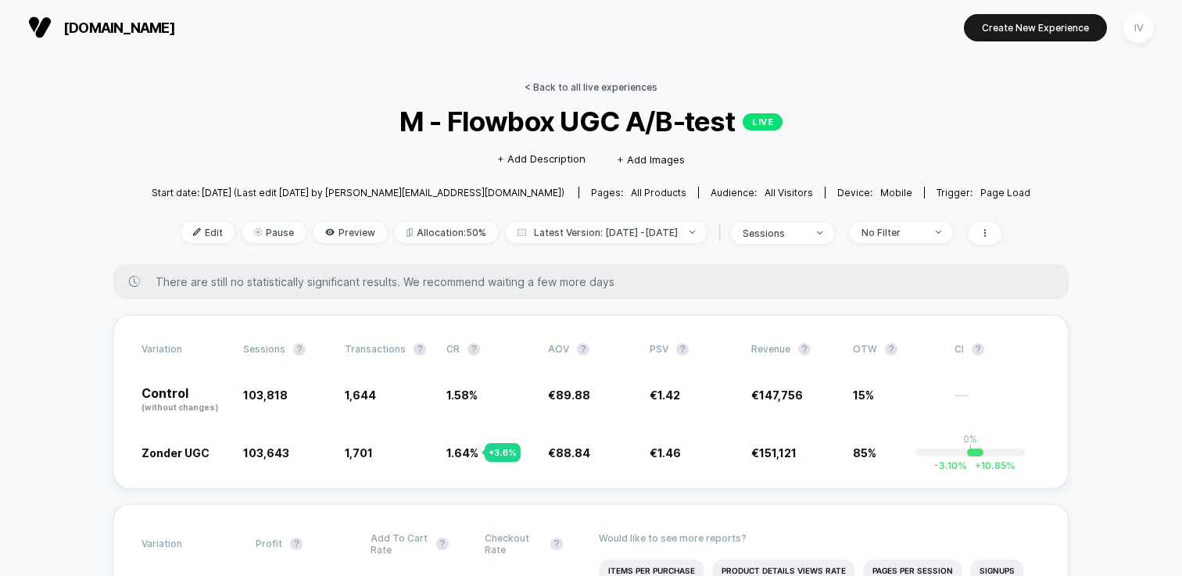
click at [606, 85] on link "< Back to all live experiences" at bounding box center [590, 87] width 133 height 12
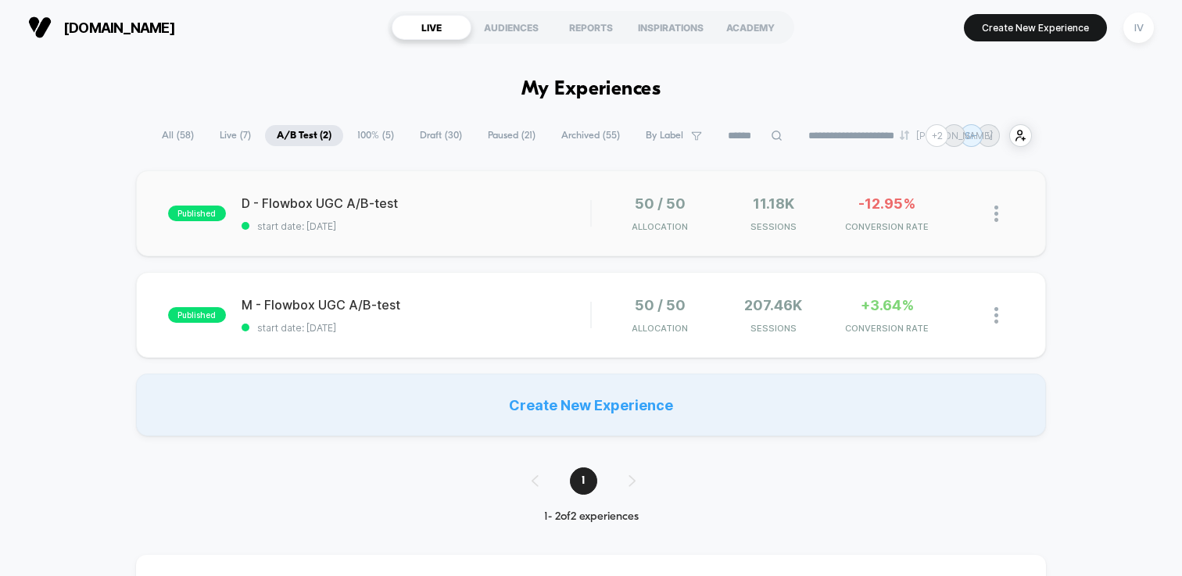
click at [445, 233] on div "published D - Flowbox UGC A/B-test start date: 10-9-2025 50 / 50 Allocation 11.…" at bounding box center [591, 213] width 910 height 86
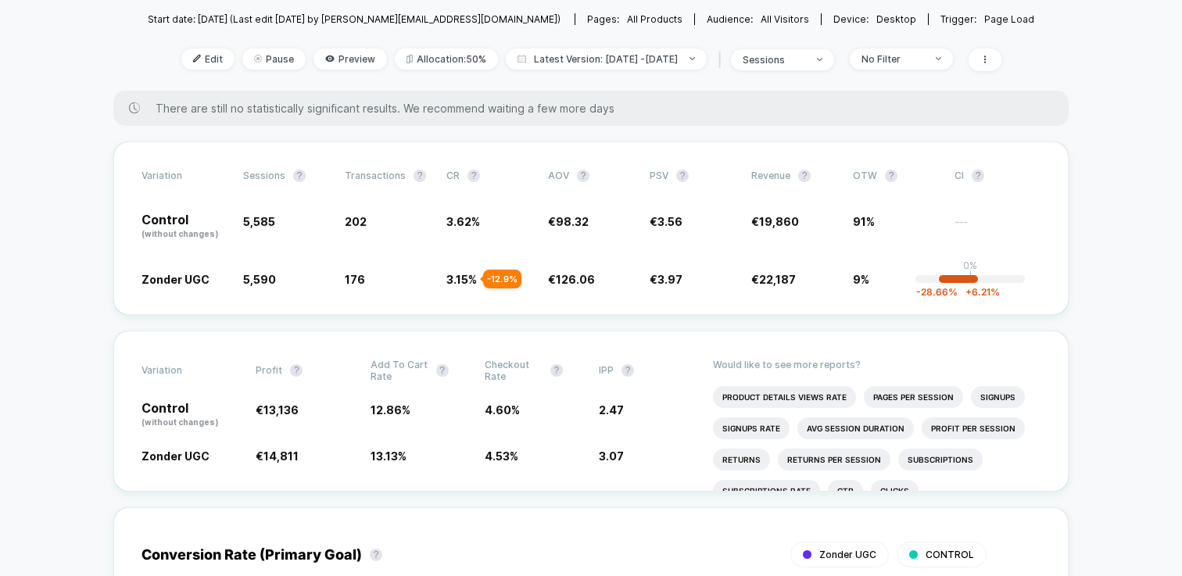
scroll to position [166, 0]
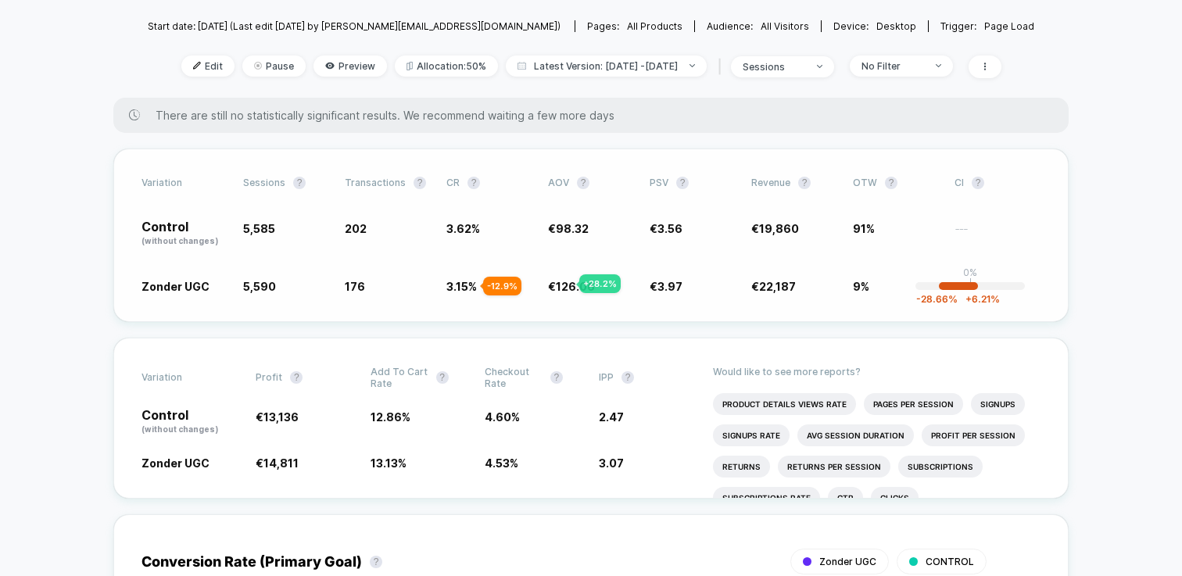
click at [560, 284] on span "126.06" at bounding box center [575, 286] width 39 height 13
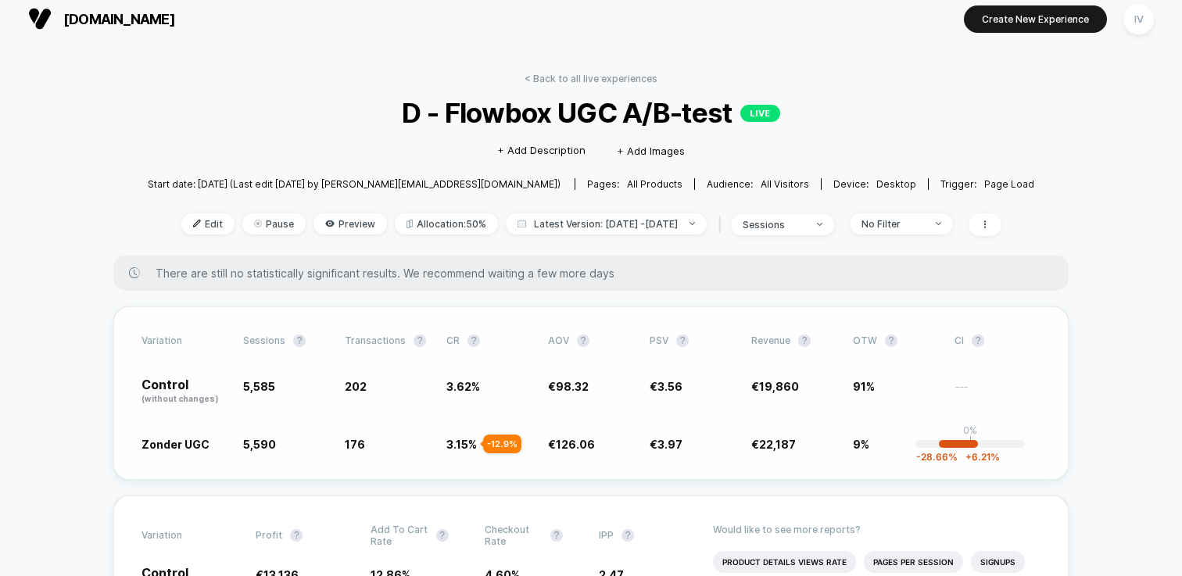
scroll to position [0, 0]
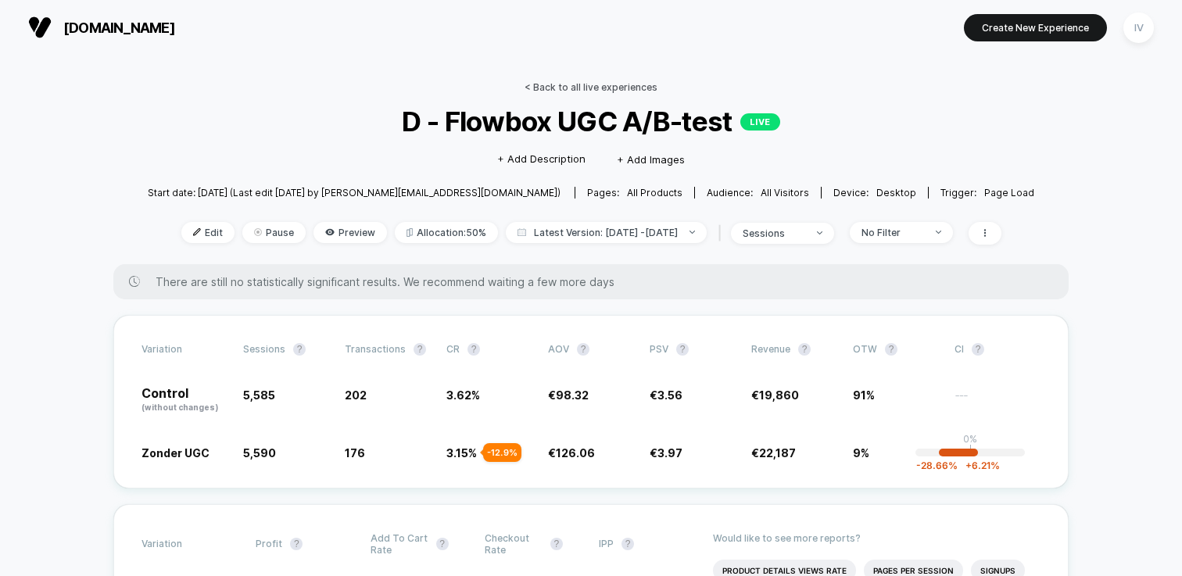
click at [605, 85] on link "< Back to all live experiences" at bounding box center [590, 87] width 133 height 12
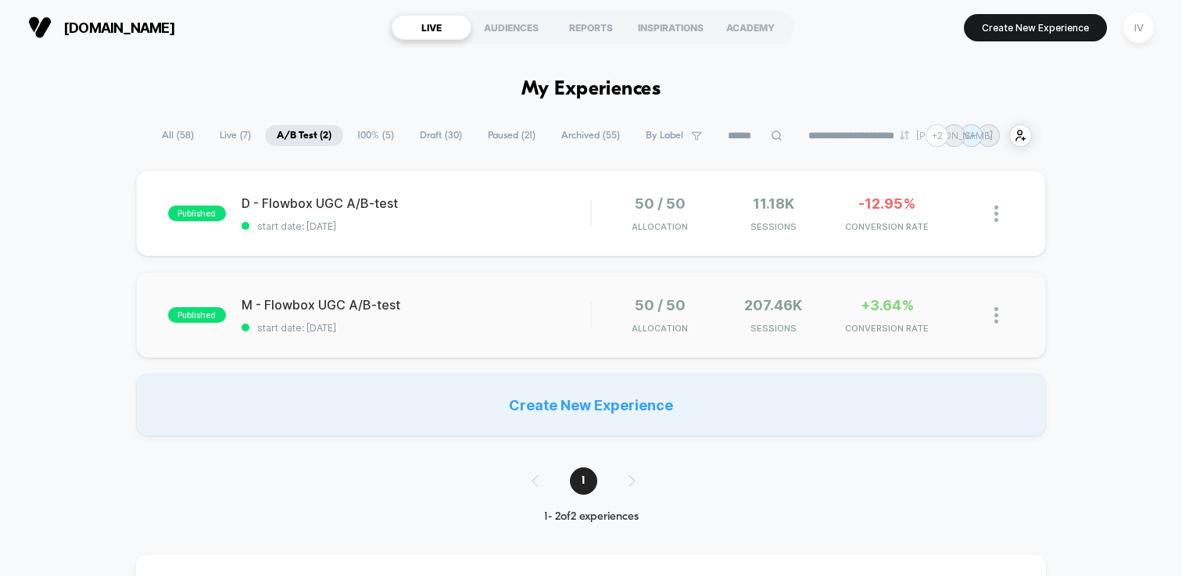
click at [467, 338] on div "published M - Flowbox UGC A/B-test start date: 10-9-2025 50 / 50 Allocation 207…" at bounding box center [591, 315] width 910 height 86
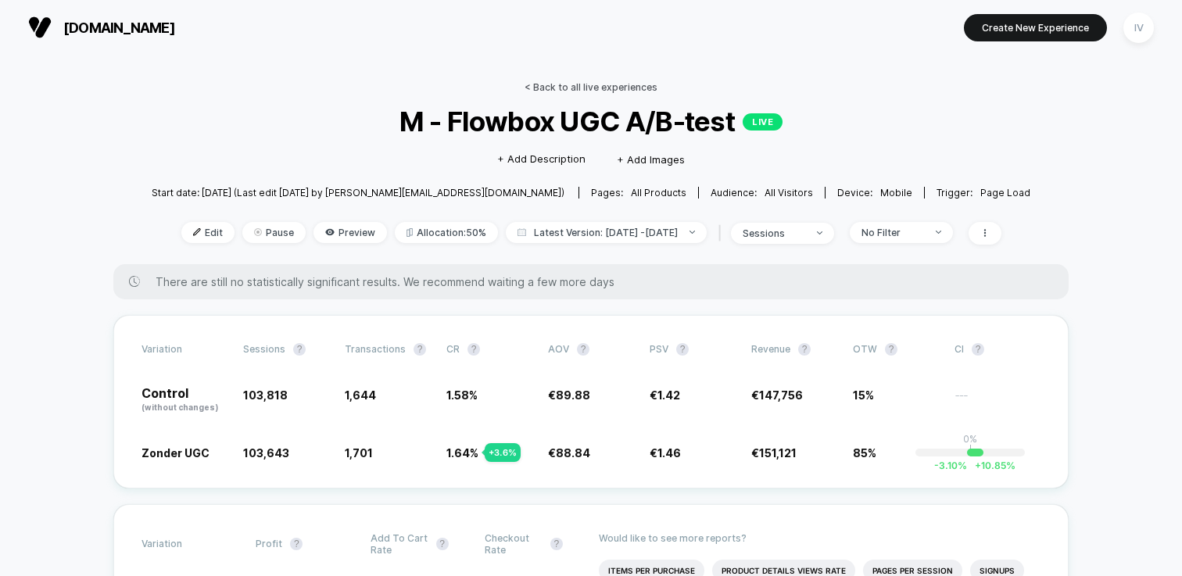
click at [615, 87] on link "< Back to all live experiences" at bounding box center [590, 87] width 133 height 12
